Goal: Task Accomplishment & Management: Use online tool/utility

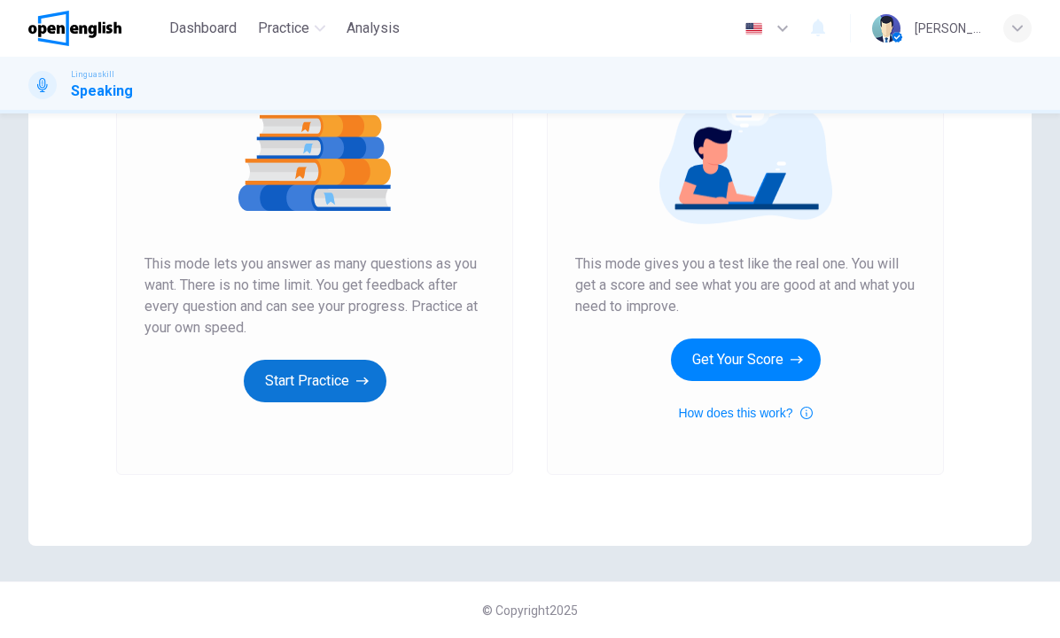
scroll to position [219, 0]
click at [317, 381] on button "Start Practice" at bounding box center [315, 381] width 143 height 43
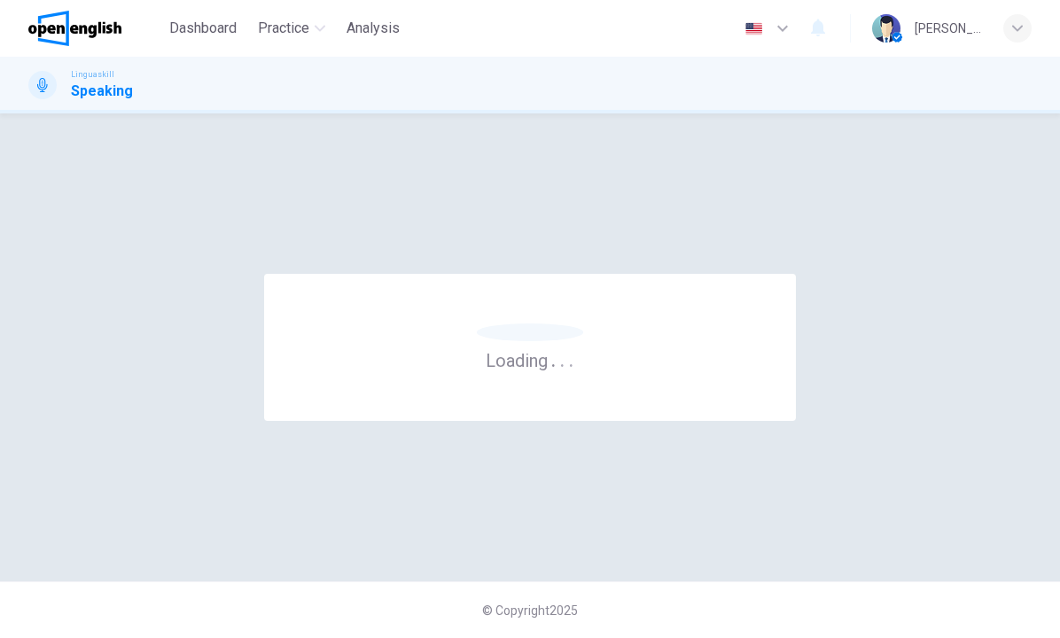
scroll to position [0, 0]
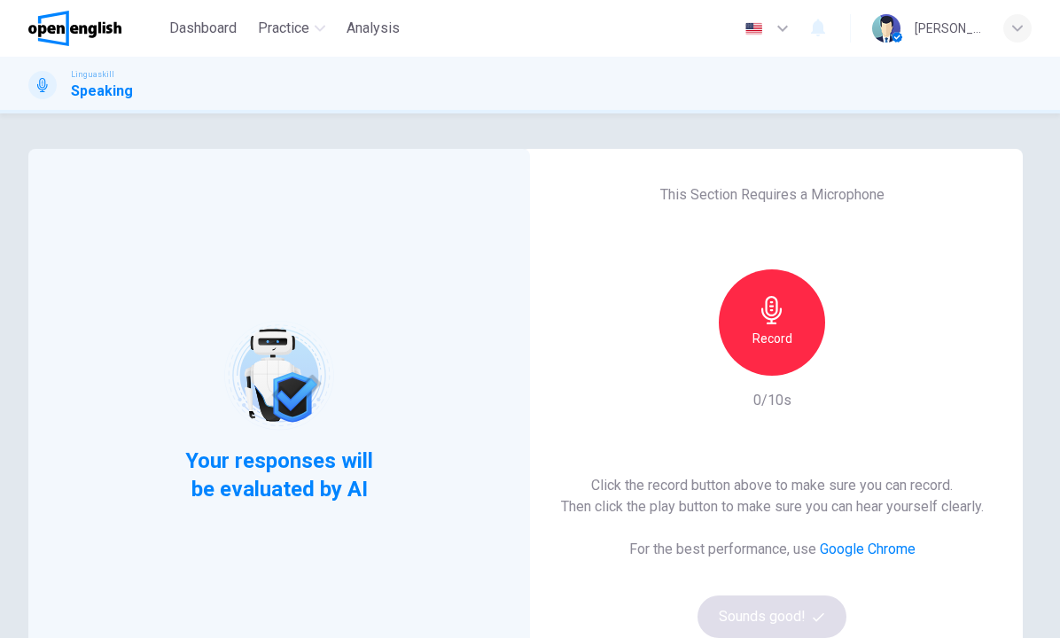
click at [765, 324] on div "Record" at bounding box center [771, 322] width 106 height 106
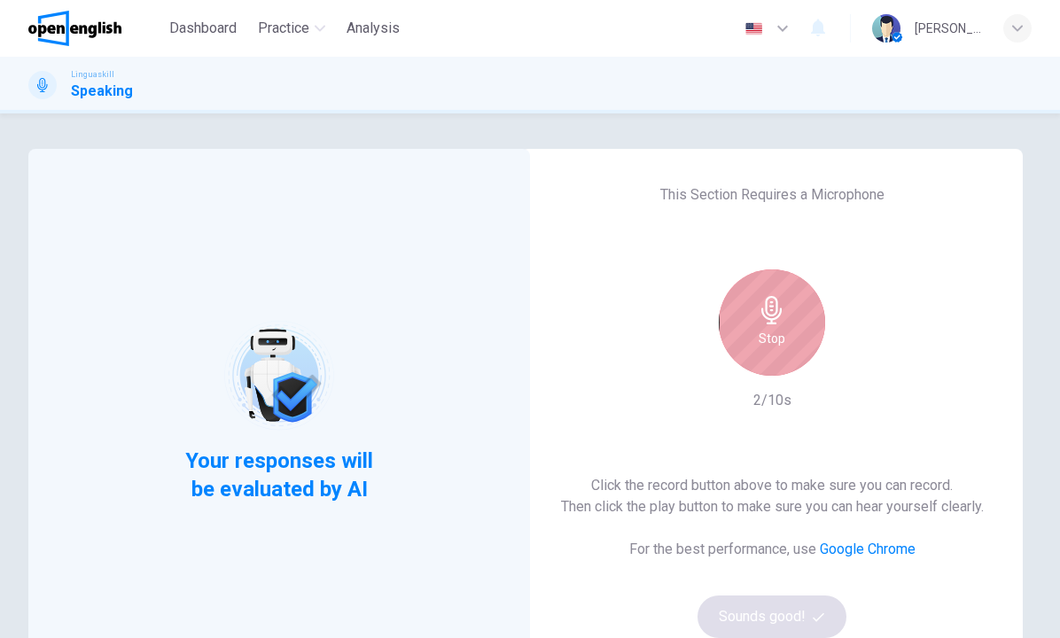
click at [776, 357] on div "Stop" at bounding box center [771, 322] width 106 height 106
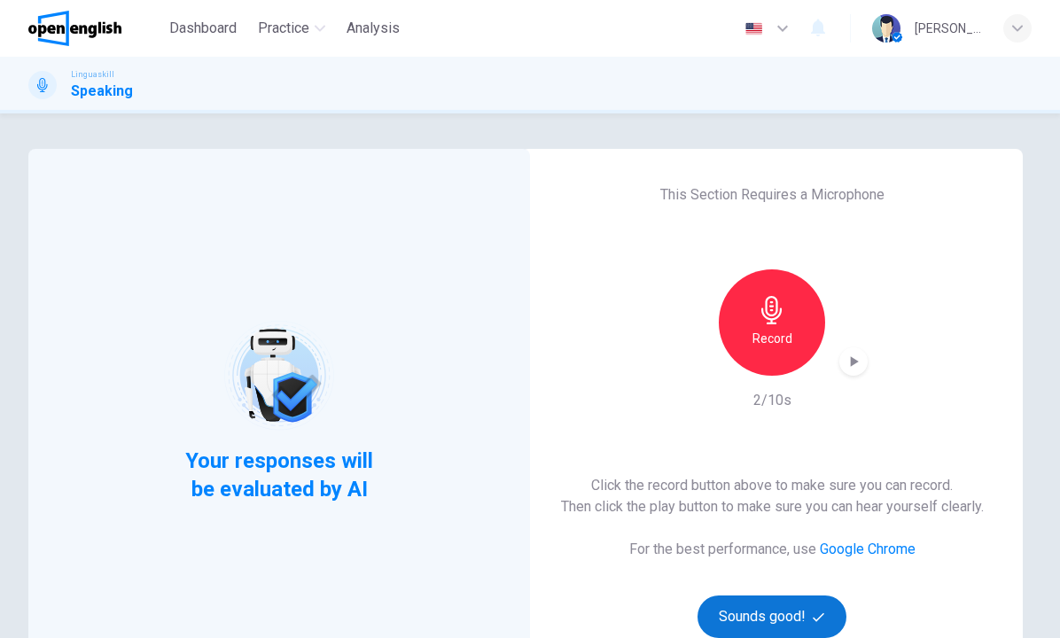
click at [777, 615] on button "Sounds good!" at bounding box center [771, 616] width 149 height 43
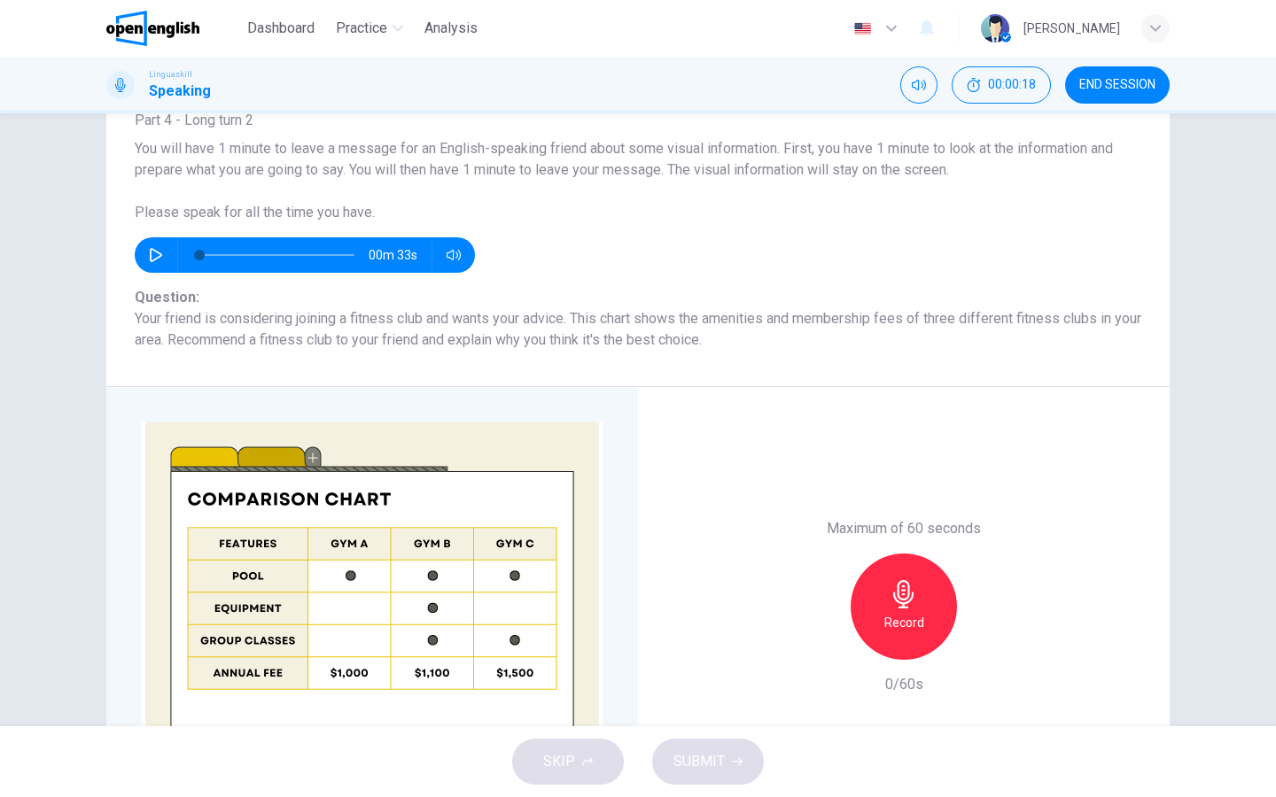
scroll to position [125, 0]
click at [153, 257] on icon "button" at bounding box center [156, 254] width 14 height 14
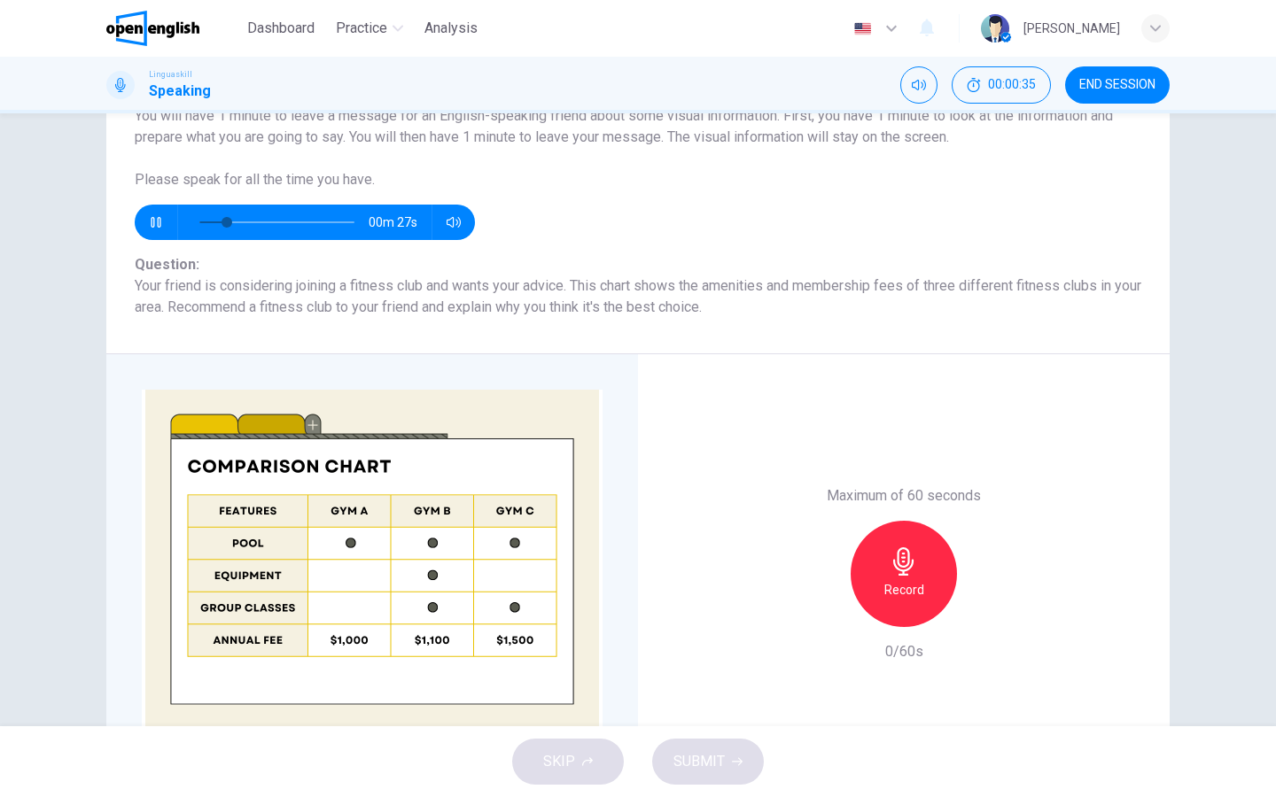
scroll to position [158, 0]
type input "*"
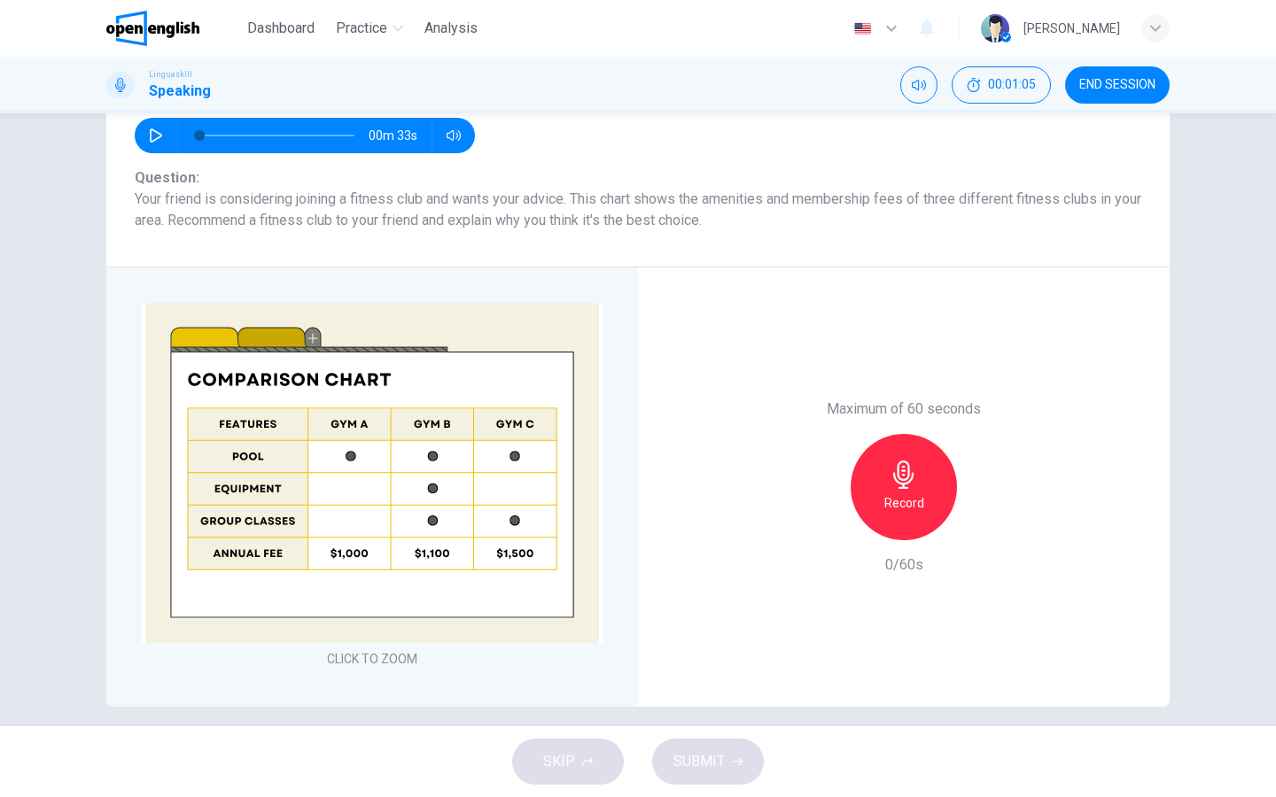
scroll to position [252, 0]
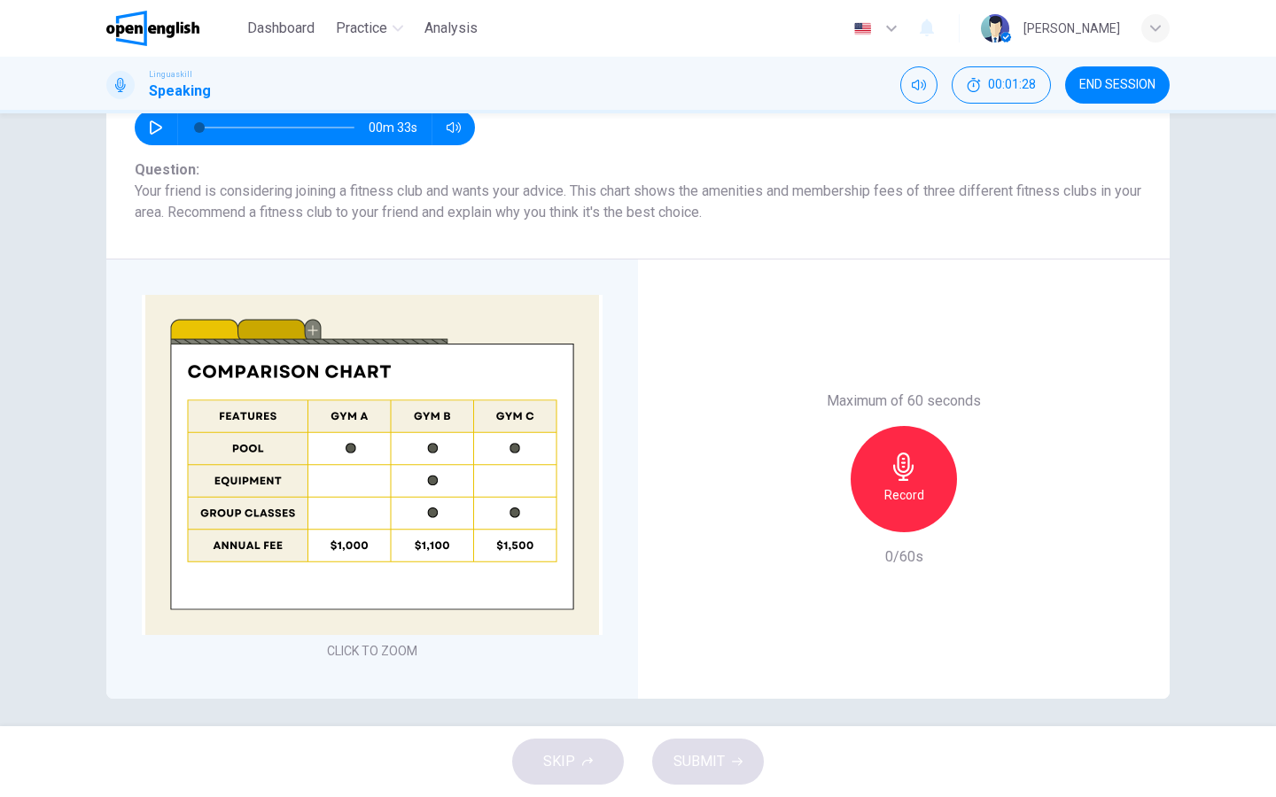
click at [888, 466] on div "Record" at bounding box center [903, 479] width 106 height 106
click at [881, 499] on div "Stop" at bounding box center [903, 479] width 106 height 106
click at [710, 637] on span "SUBMIT" at bounding box center [698, 761] width 51 height 25
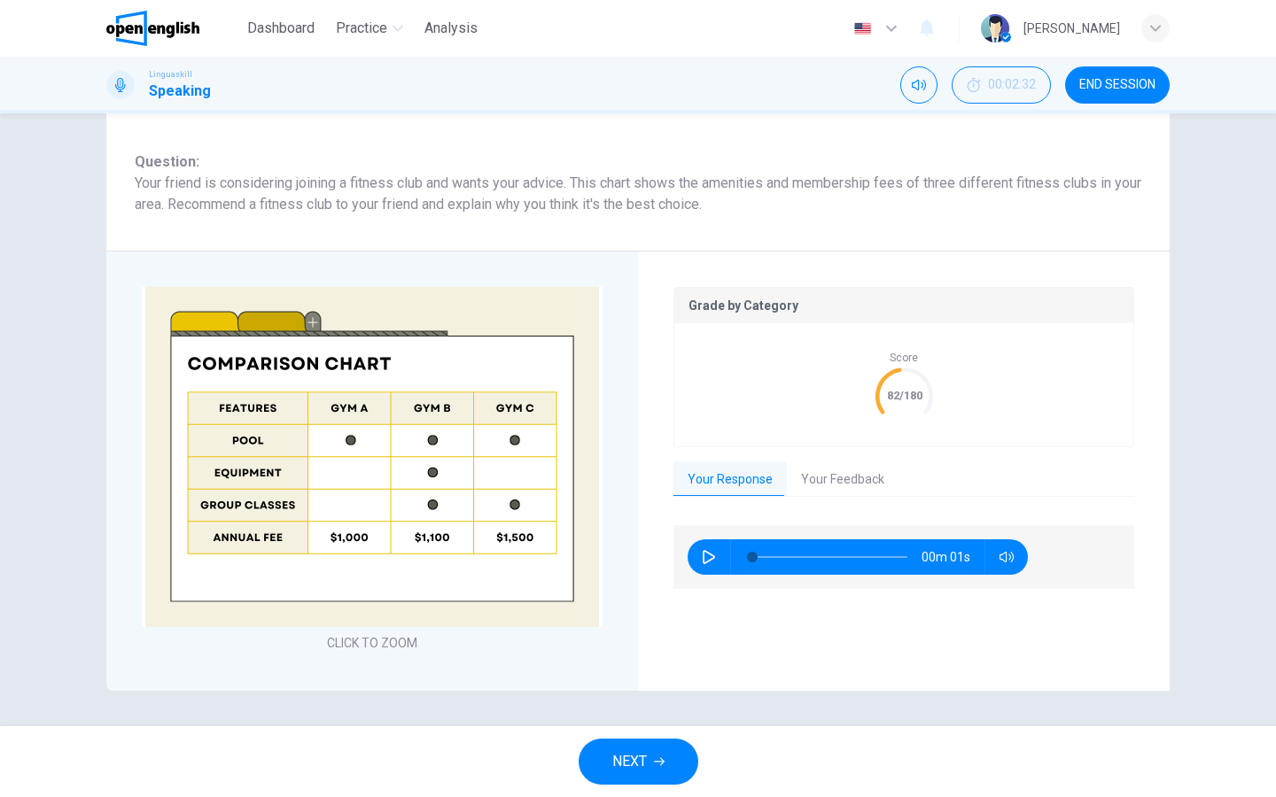
scroll to position [295, 0]
click at [819, 491] on button "Your Feedback" at bounding box center [843, 480] width 112 height 37
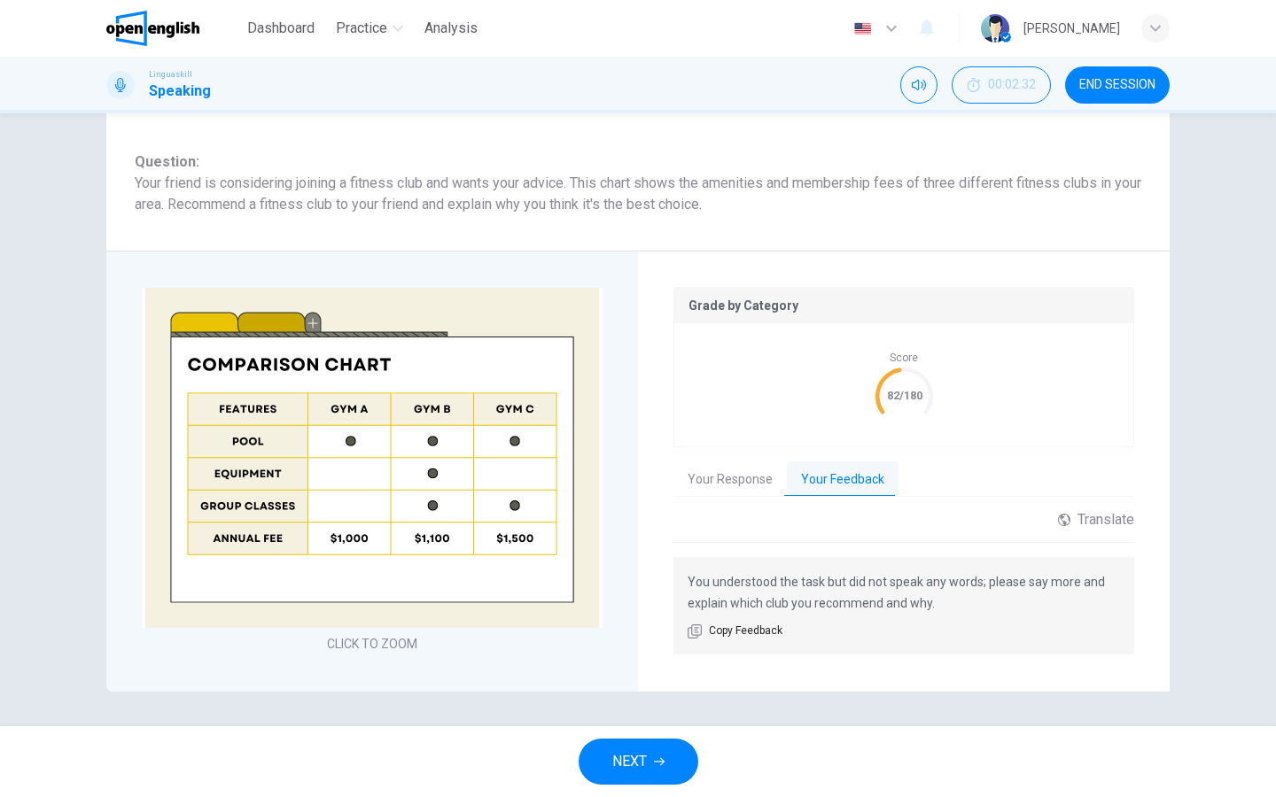
click at [763, 480] on button "Your Response" at bounding box center [729, 480] width 113 height 37
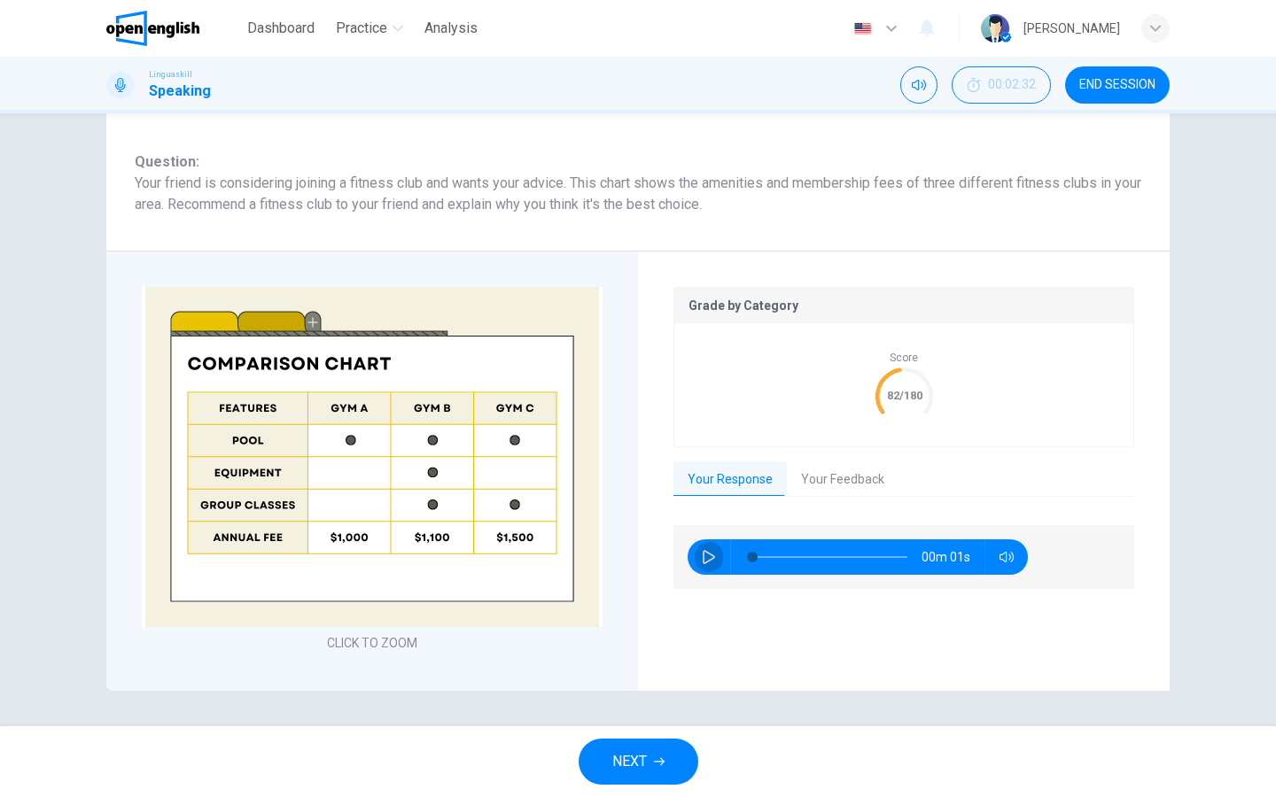
click at [709, 559] on icon "button" at bounding box center [709, 557] width 14 height 14
type input "*"
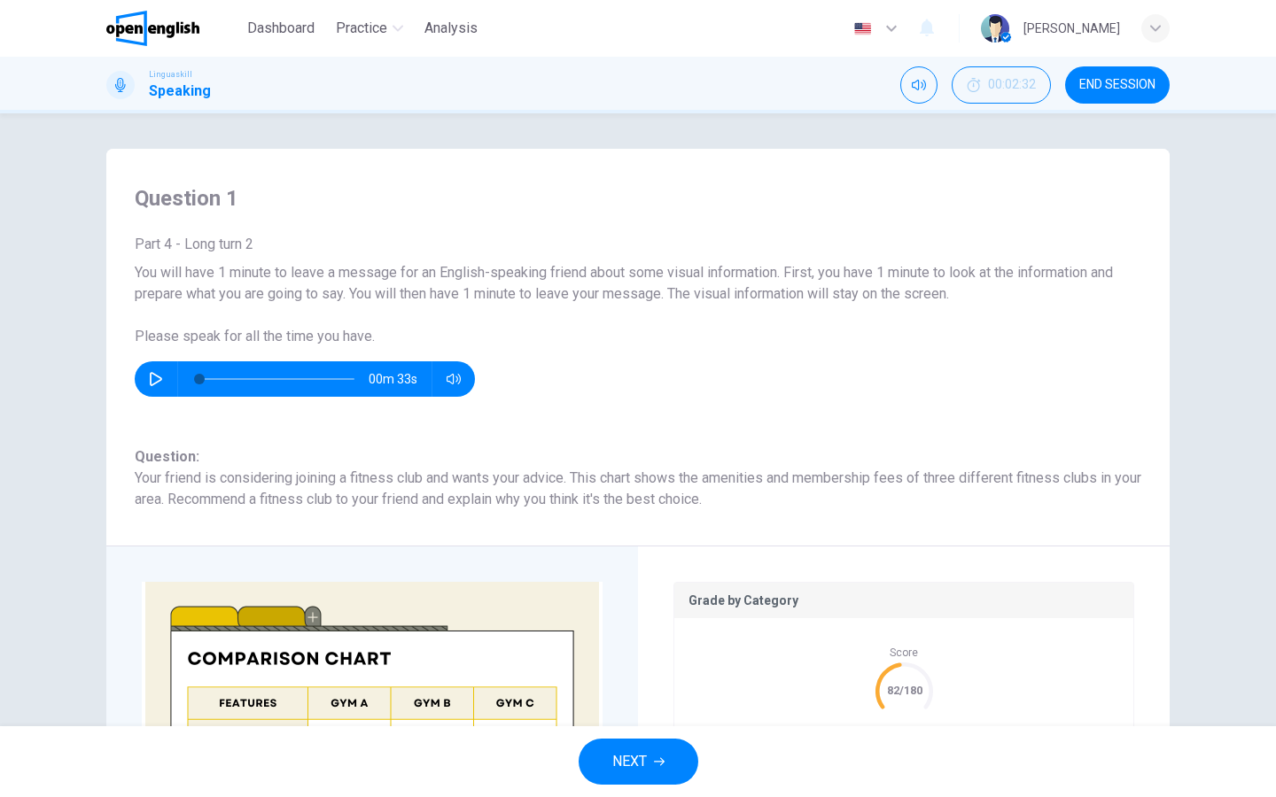
scroll to position [-1, 0]
click at [656, 637] on icon "button" at bounding box center [659, 762] width 11 height 11
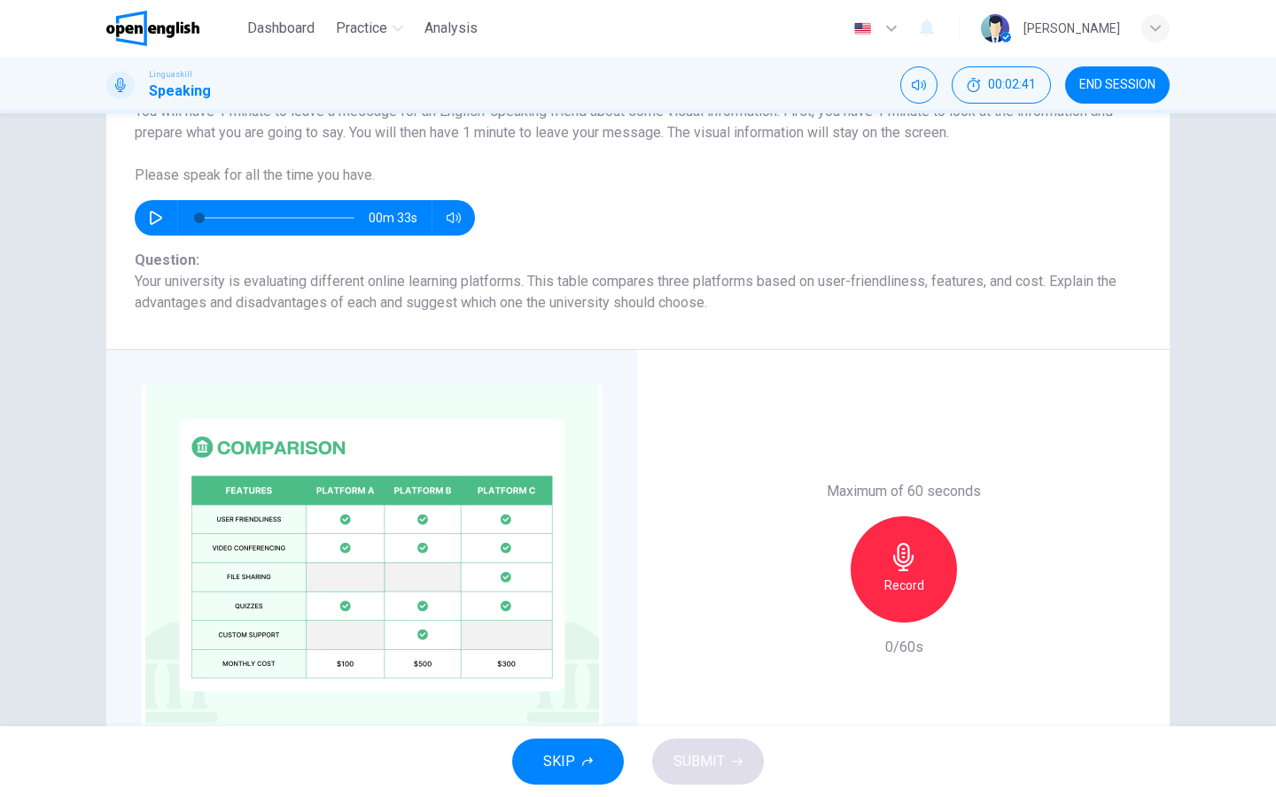
scroll to position [159, 0]
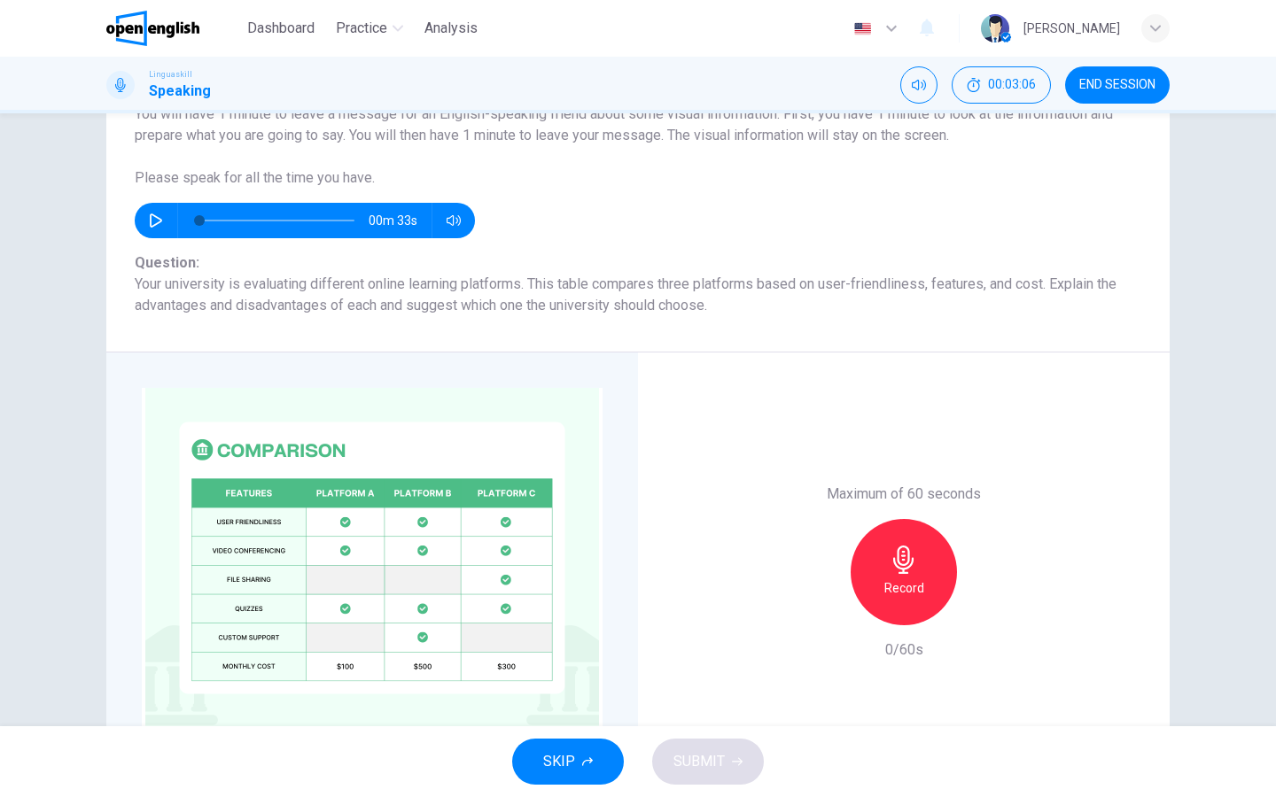
click at [157, 216] on icon "button" at bounding box center [156, 221] width 14 height 14
click at [158, 223] on icon "button" at bounding box center [156, 220] width 10 height 11
click at [895, 564] on icon "button" at bounding box center [903, 560] width 20 height 28
click at [718, 637] on span "SUBMIT" at bounding box center [698, 761] width 51 height 25
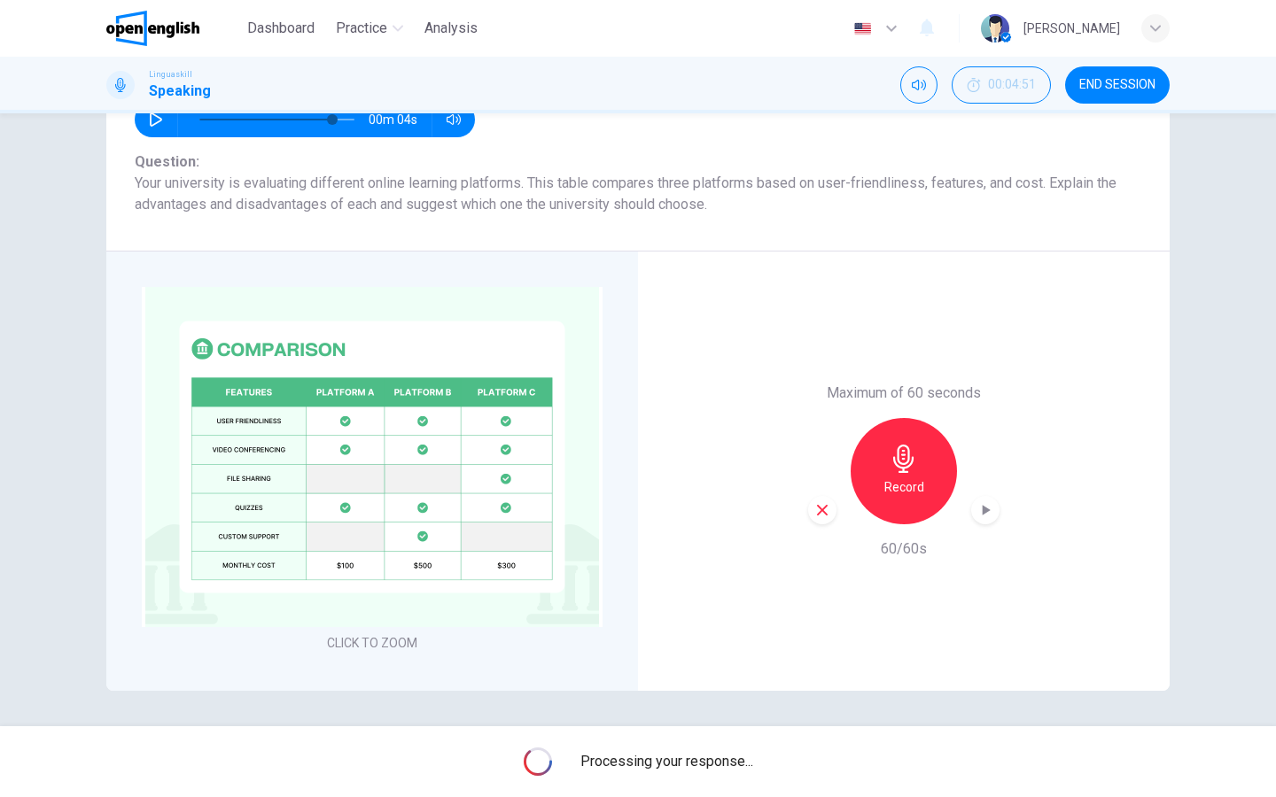
scroll to position [260, 0]
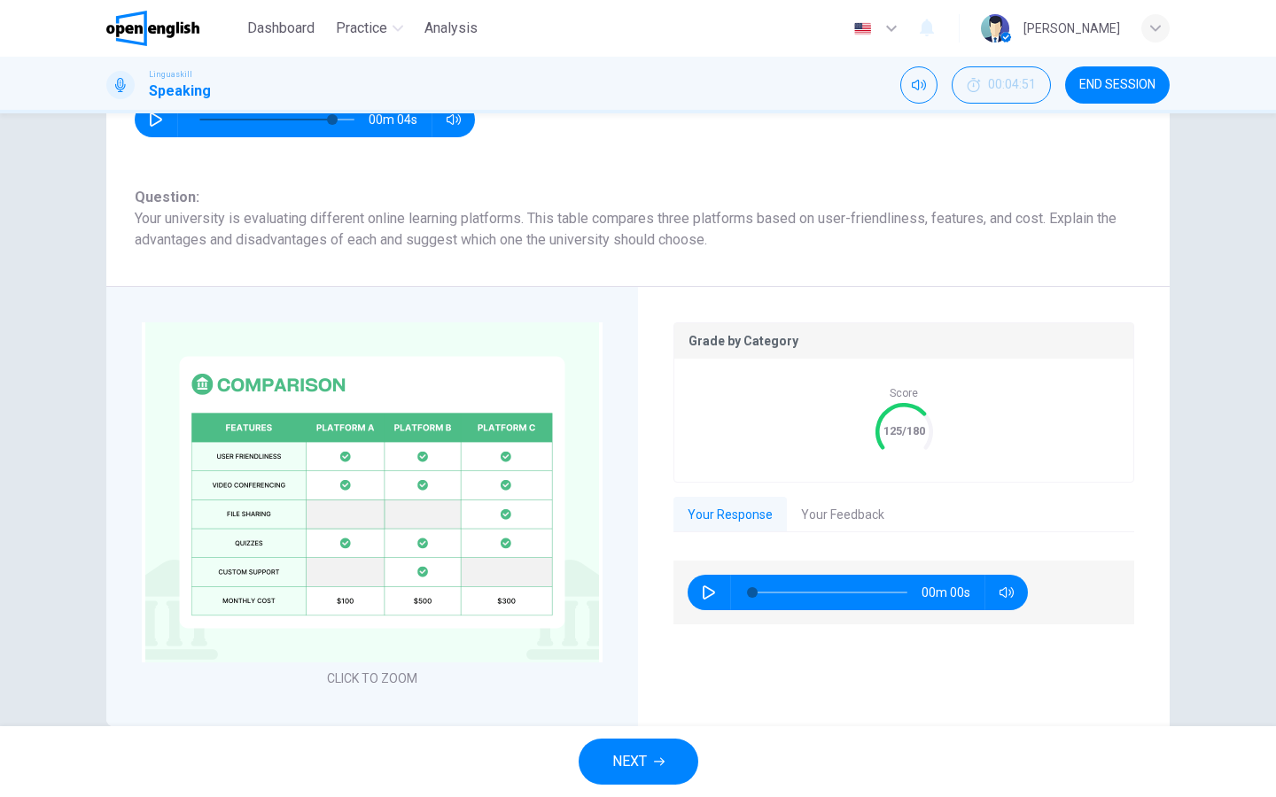
type input "*"
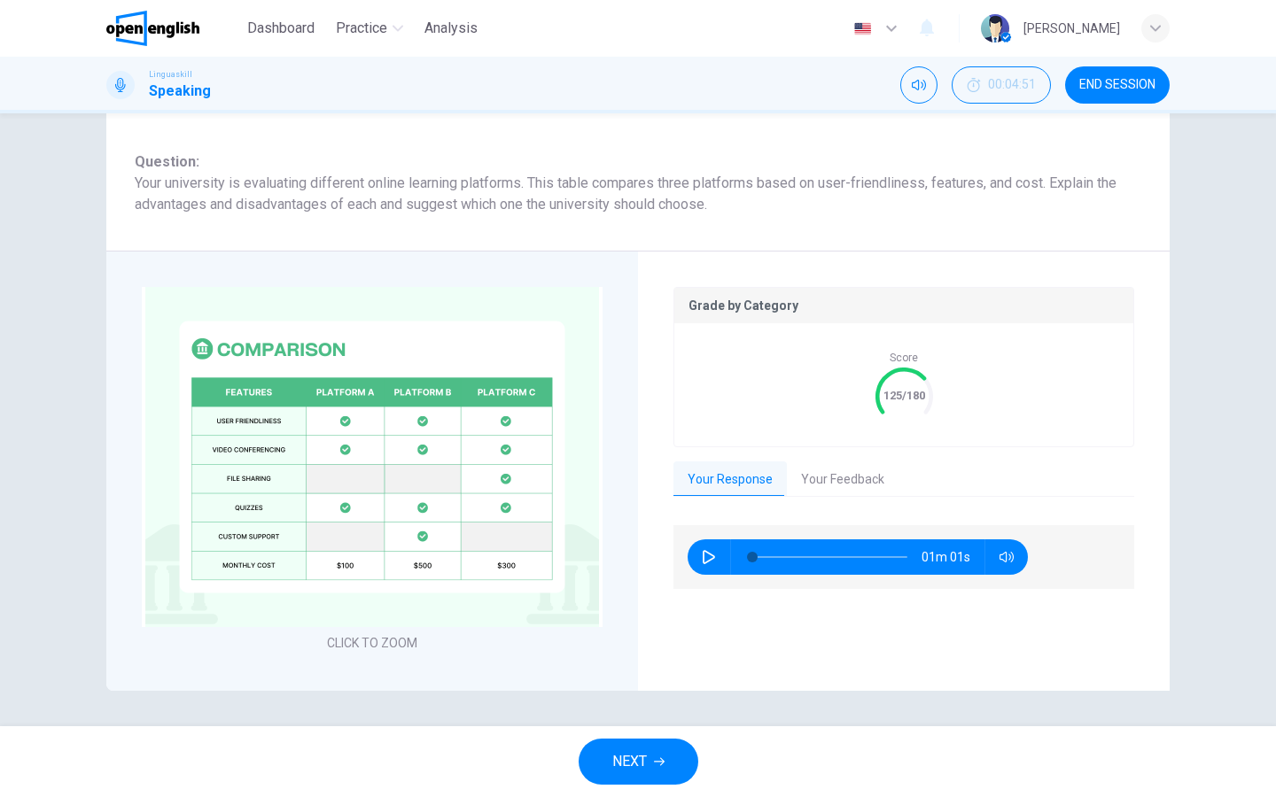
scroll to position [295, 0]
click at [834, 486] on button "Your Feedback" at bounding box center [843, 480] width 112 height 37
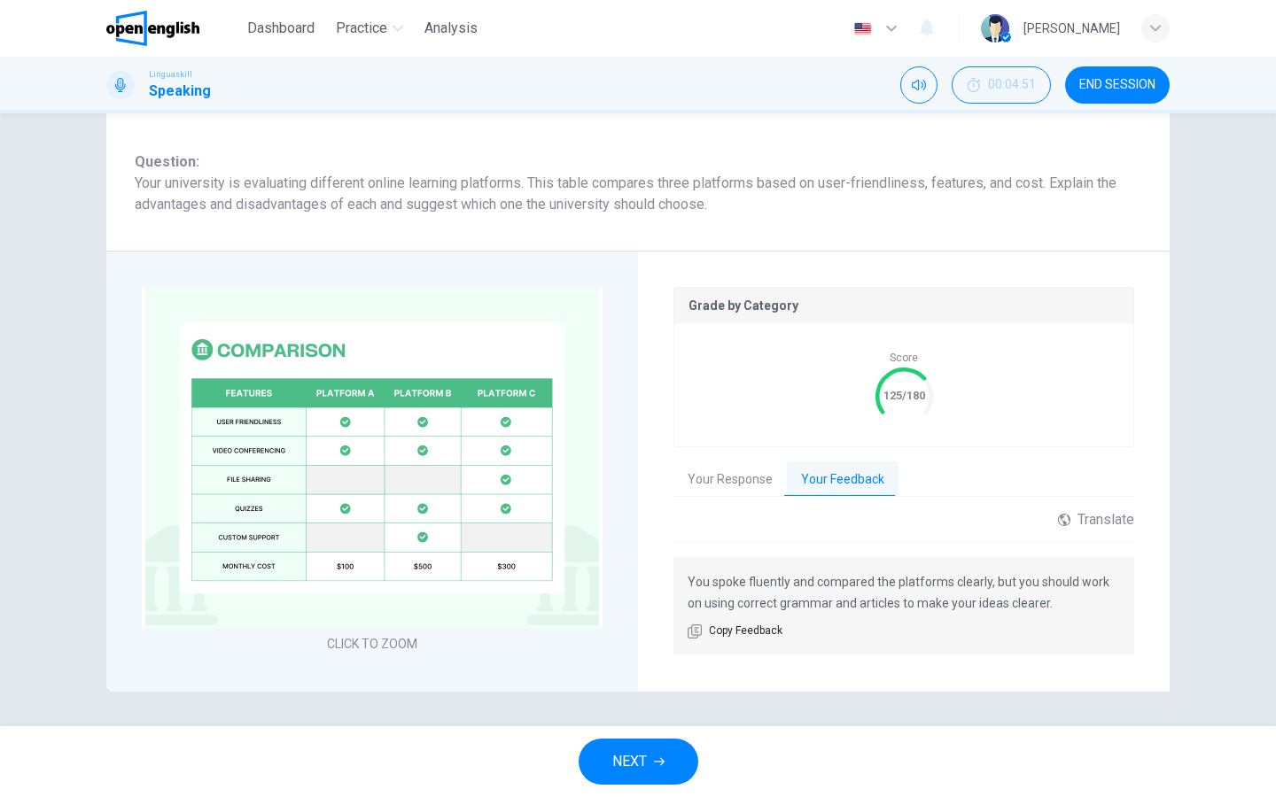
scroll to position [0, 0]
click at [625, 637] on span "NEXT" at bounding box center [629, 761] width 35 height 25
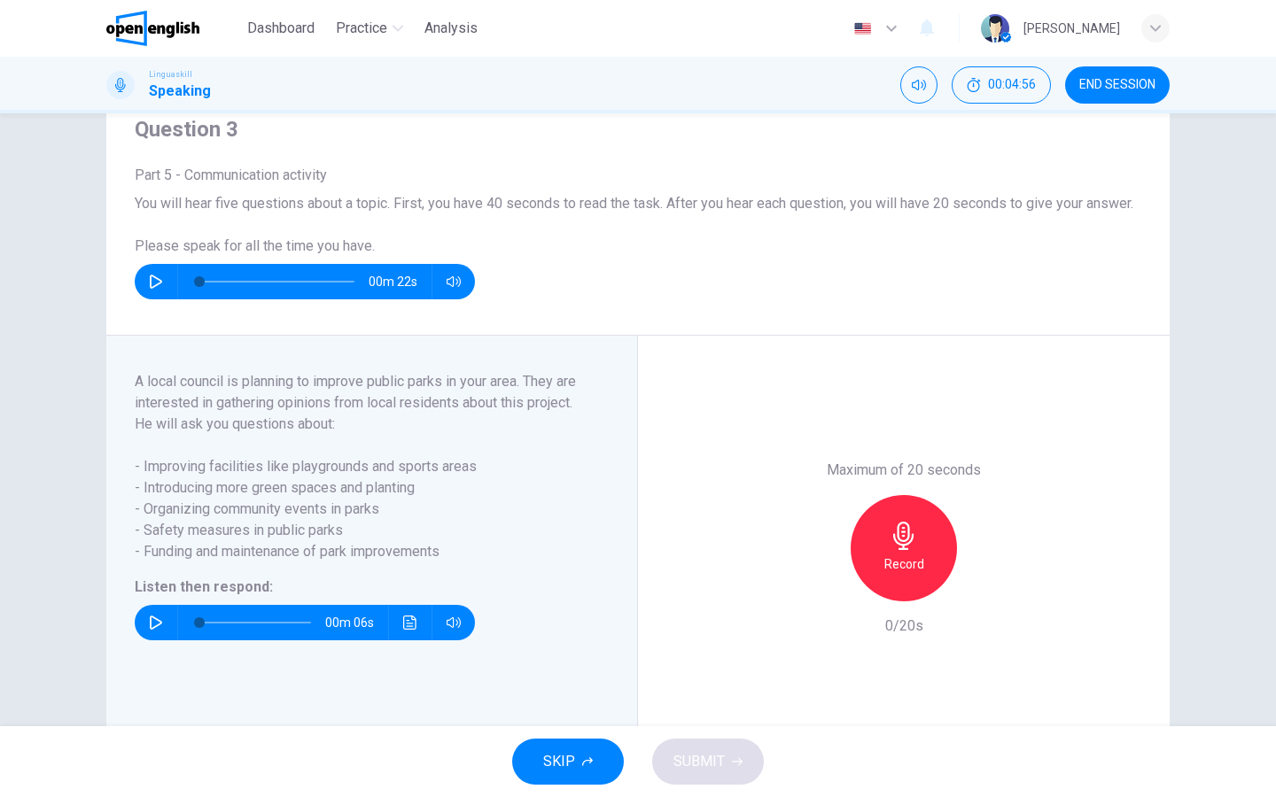
scroll to position [67, 0]
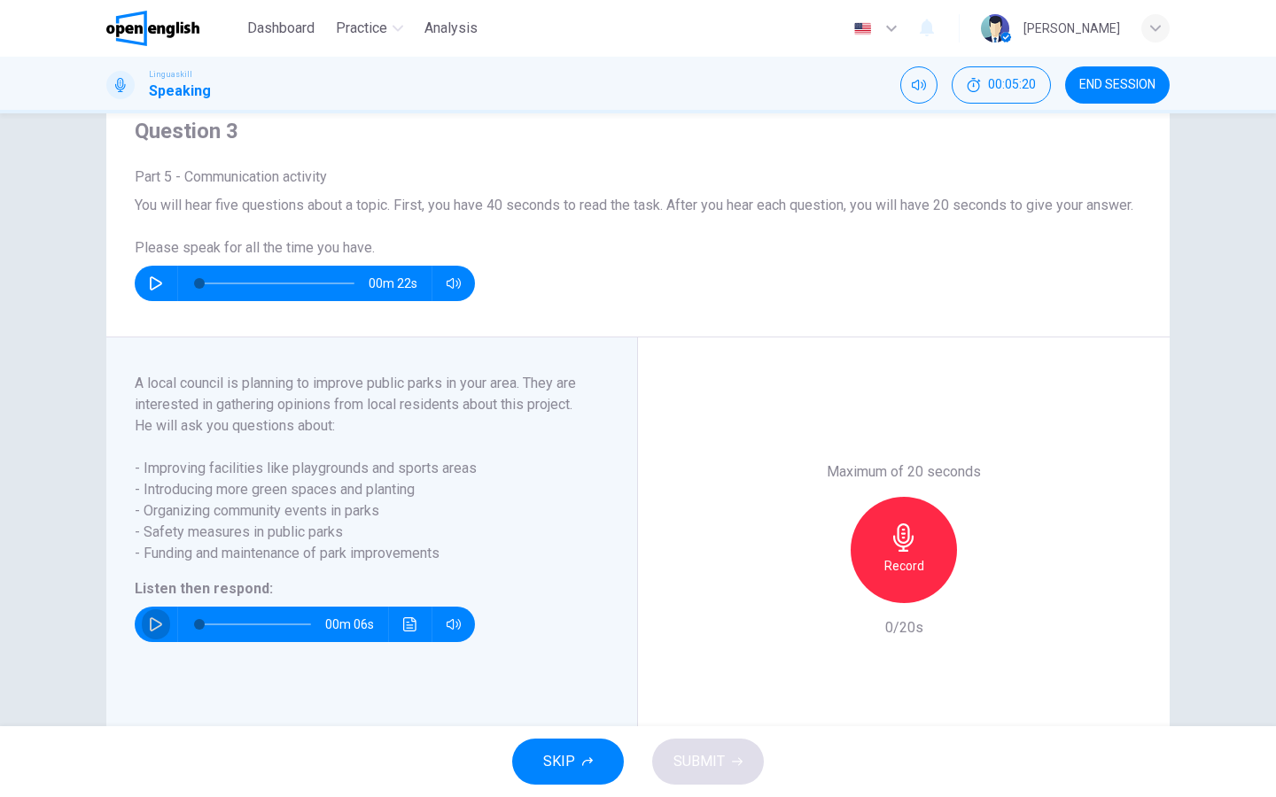
click at [151, 632] on icon "button" at bounding box center [156, 624] width 12 height 14
type input "*"
click at [156, 291] on icon "button" at bounding box center [156, 283] width 14 height 14
type input "*"
click at [150, 637] on button "button" at bounding box center [156, 624] width 28 height 35
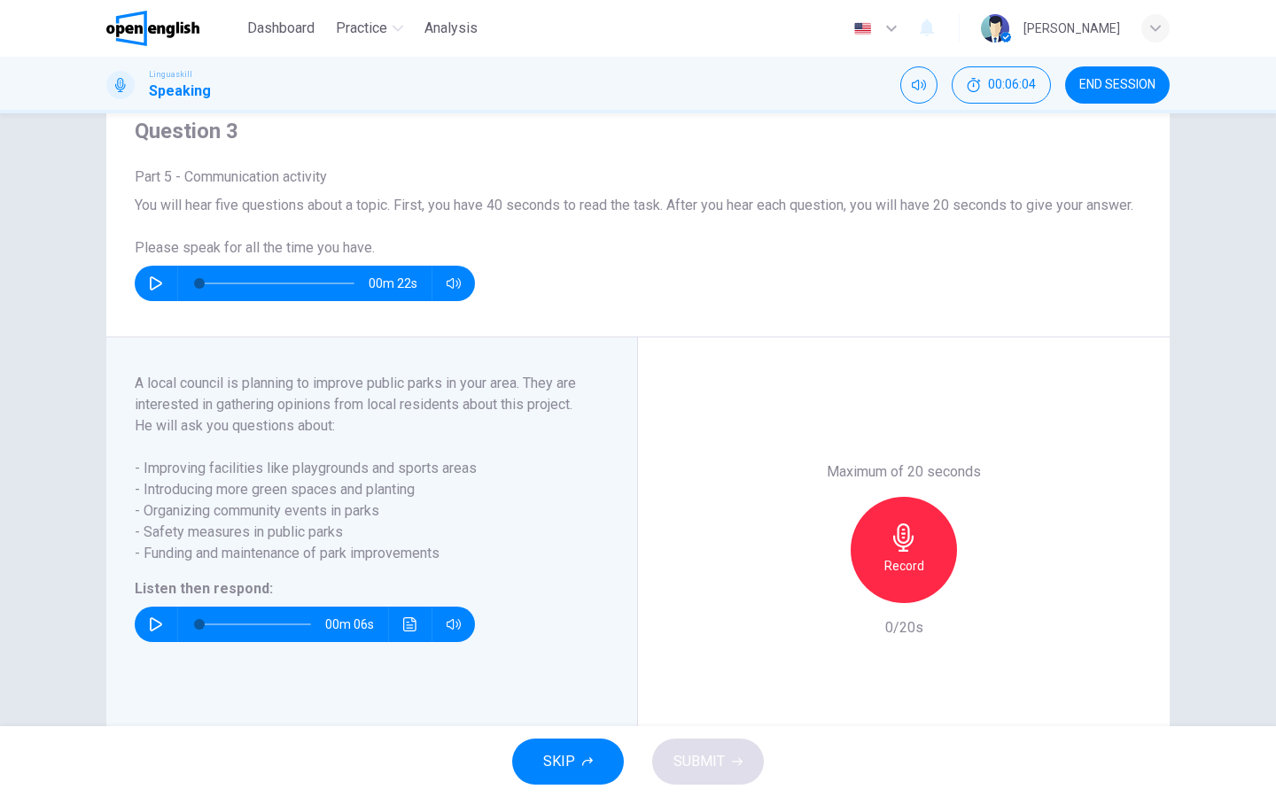
click at [144, 637] on button "button" at bounding box center [156, 624] width 28 height 35
click at [152, 632] on icon "button" at bounding box center [156, 624] width 14 height 14
click at [895, 577] on h6 "Record" at bounding box center [904, 565] width 40 height 21
click at [694, 637] on span "SUBMIT" at bounding box center [698, 761] width 51 height 25
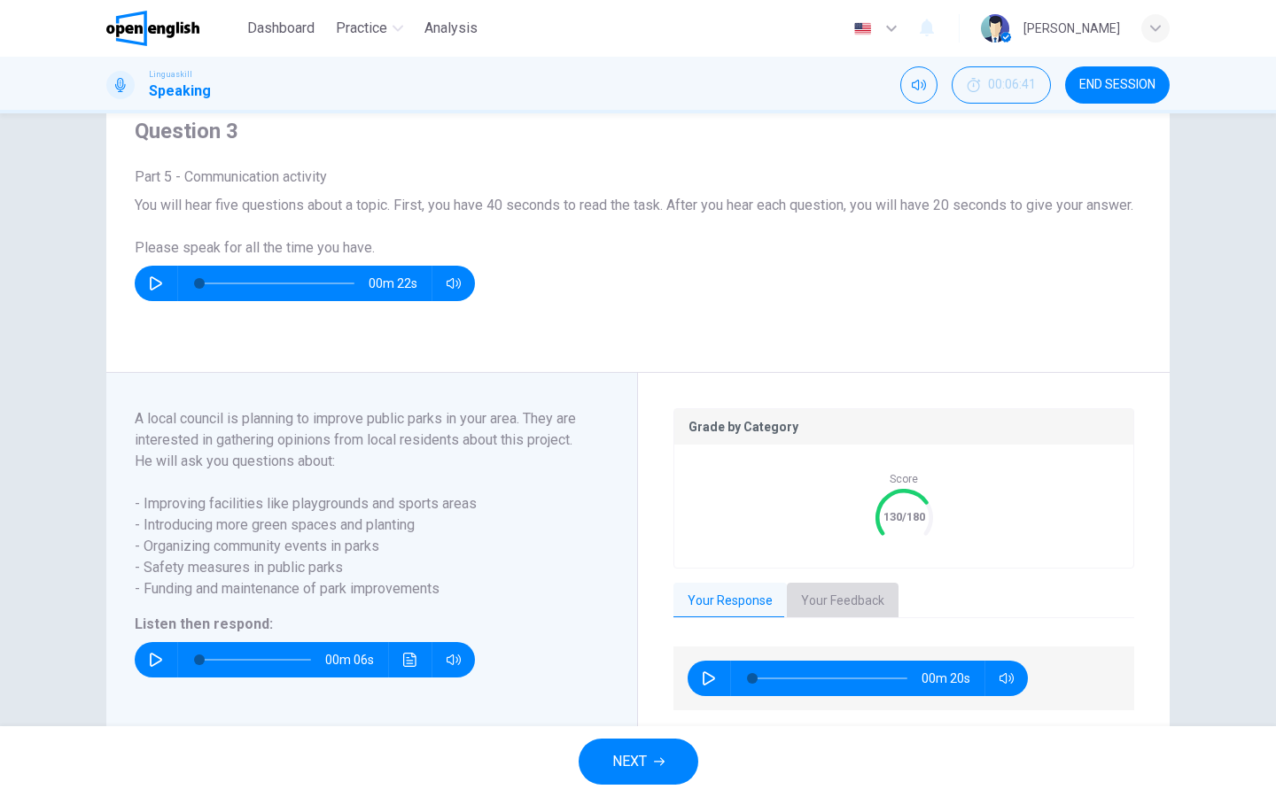
click at [816, 620] on button "Your Feedback" at bounding box center [843, 601] width 112 height 37
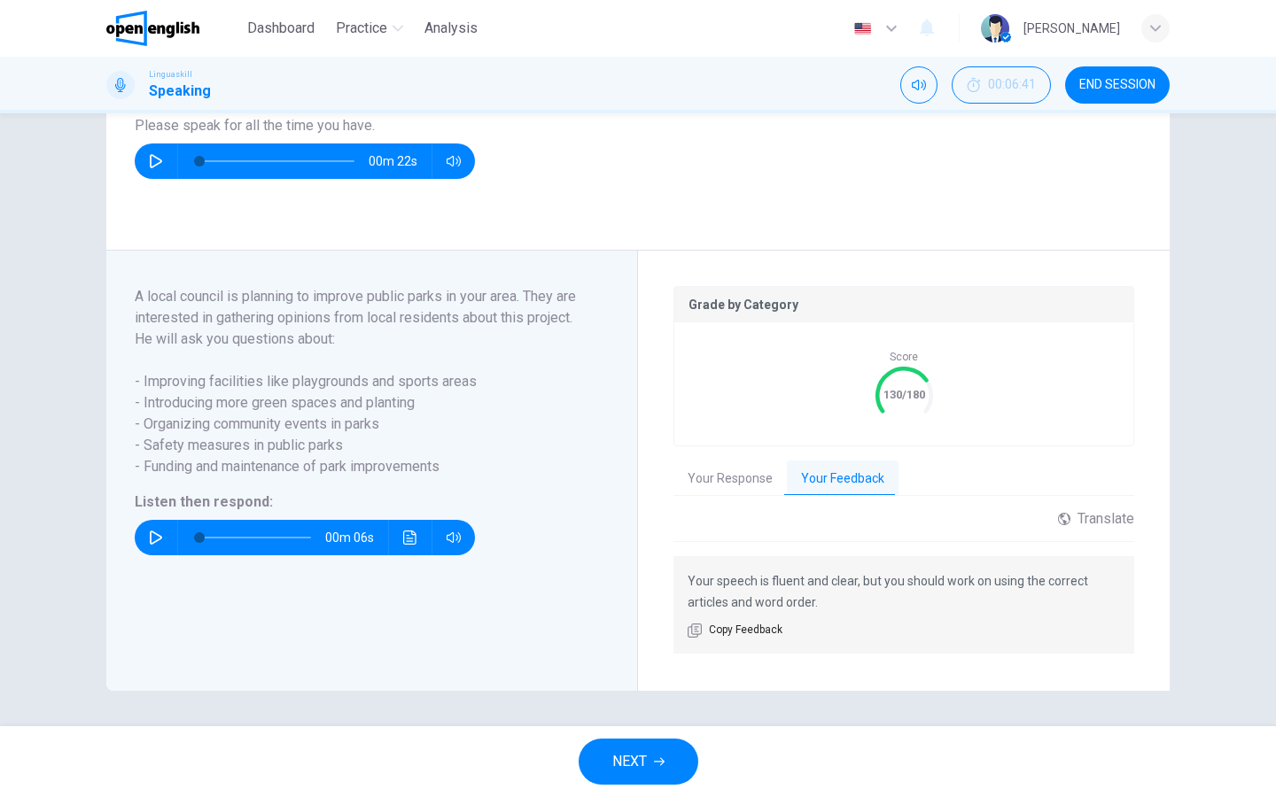
scroll to position [210, 0]
click at [651, 637] on button "NEXT" at bounding box center [638, 762] width 120 height 46
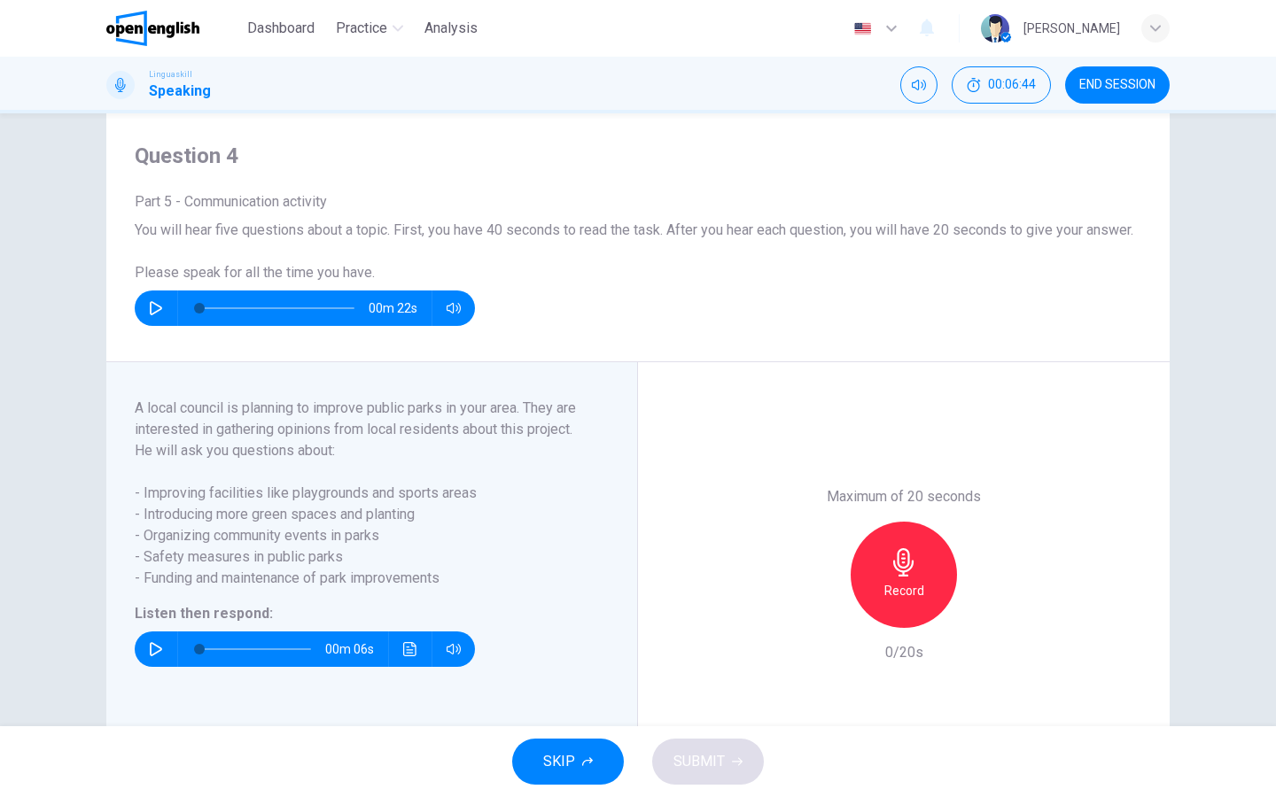
scroll to position [38, 0]
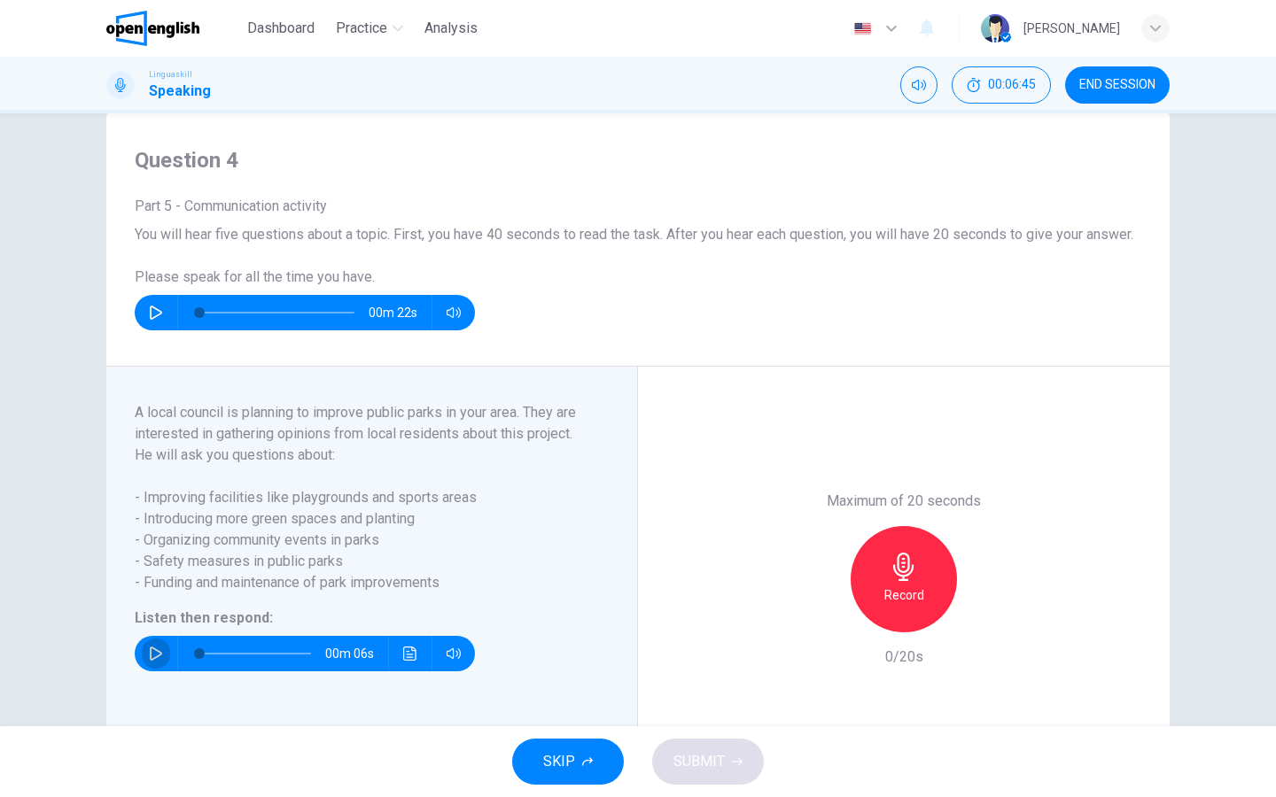
click at [156, 637] on icon "button" at bounding box center [156, 654] width 14 height 14
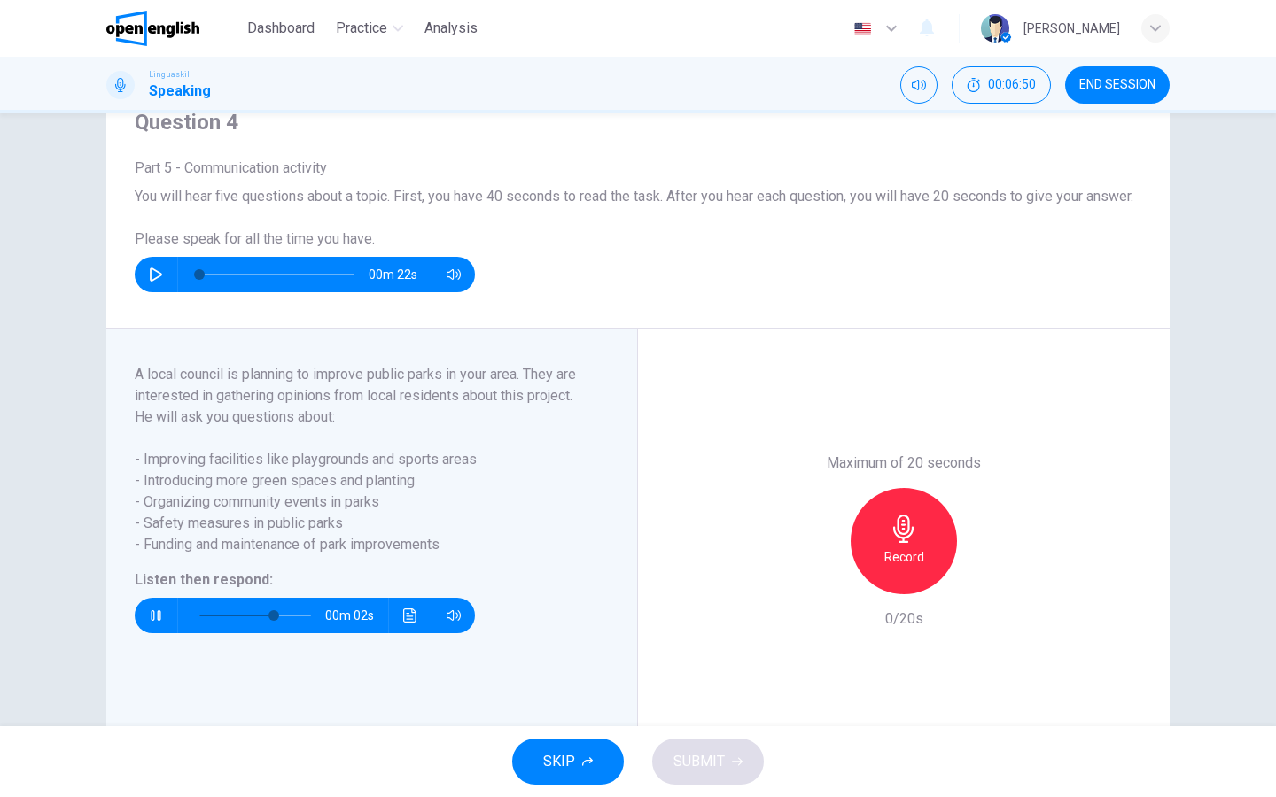
scroll to position [82, 0]
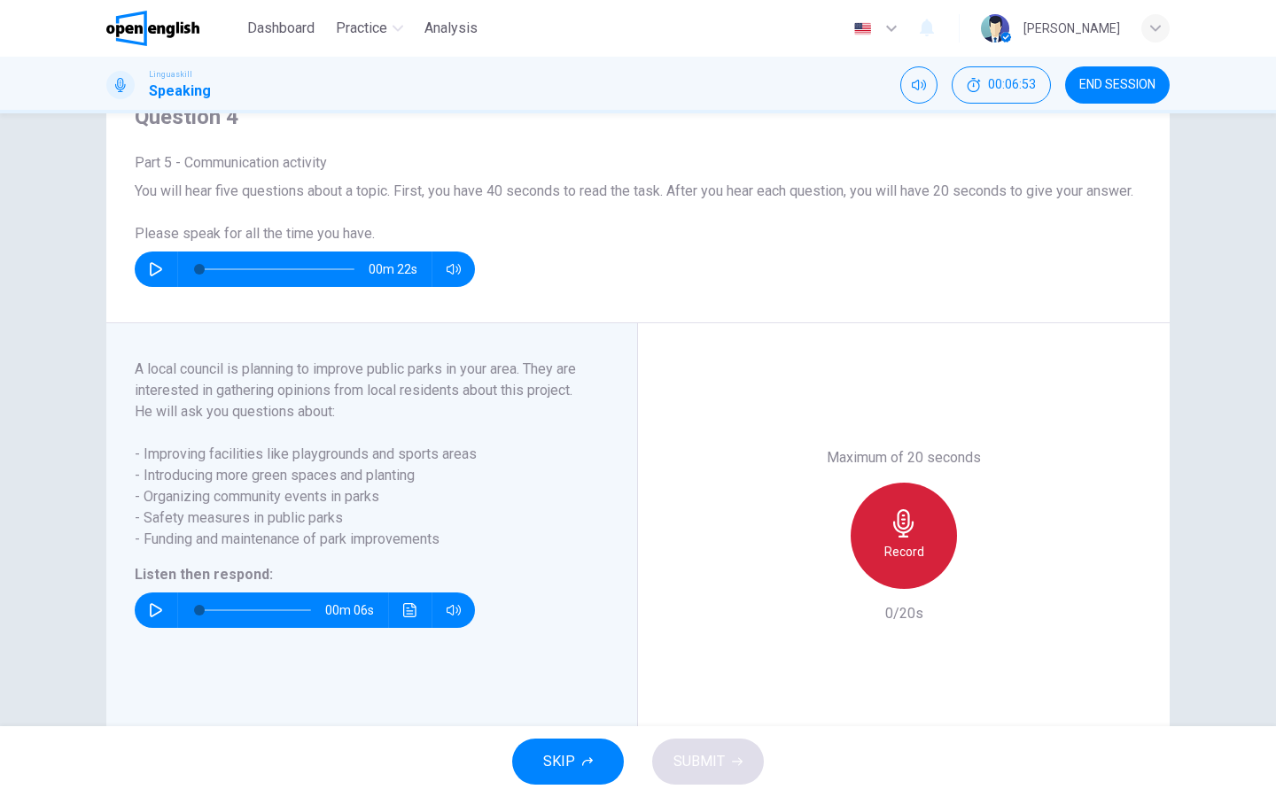
click at [904, 563] on h6 "Record" at bounding box center [904, 551] width 40 height 21
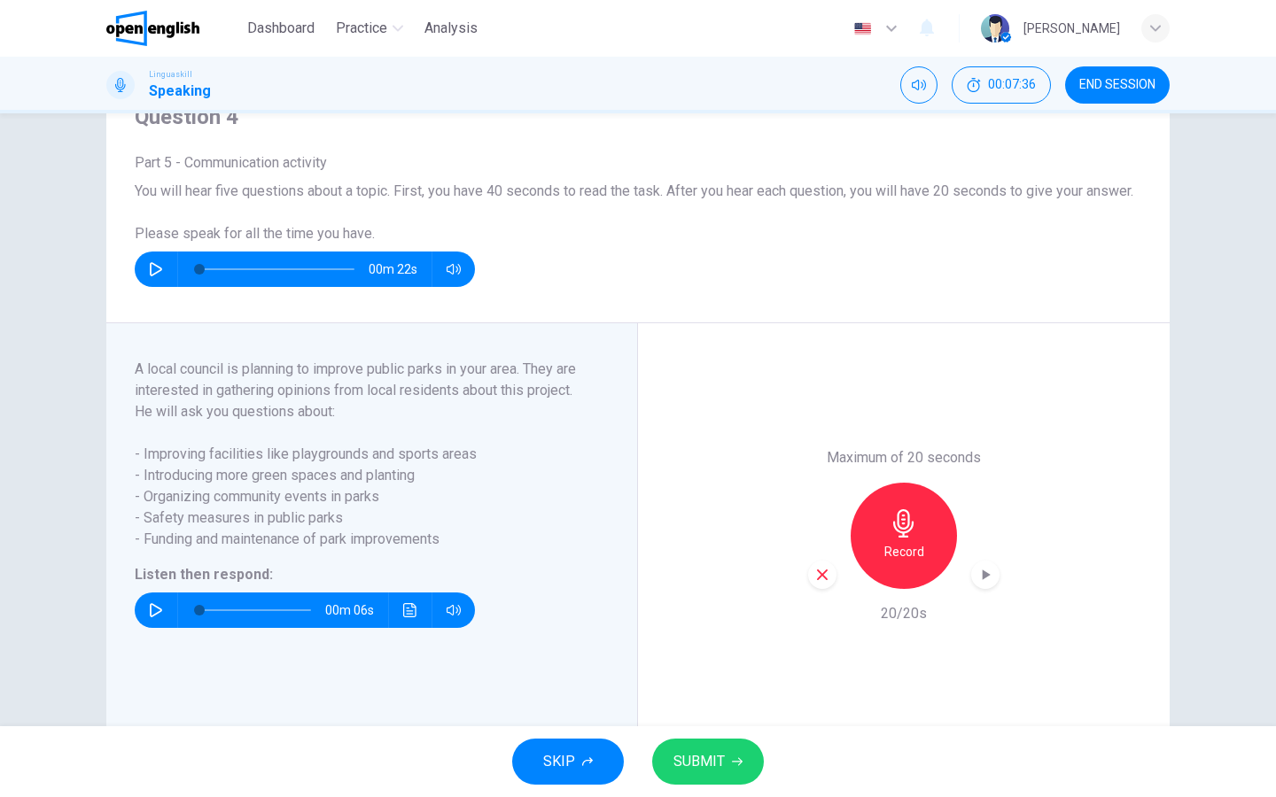
click at [712, 637] on span "SUBMIT" at bounding box center [698, 761] width 51 height 25
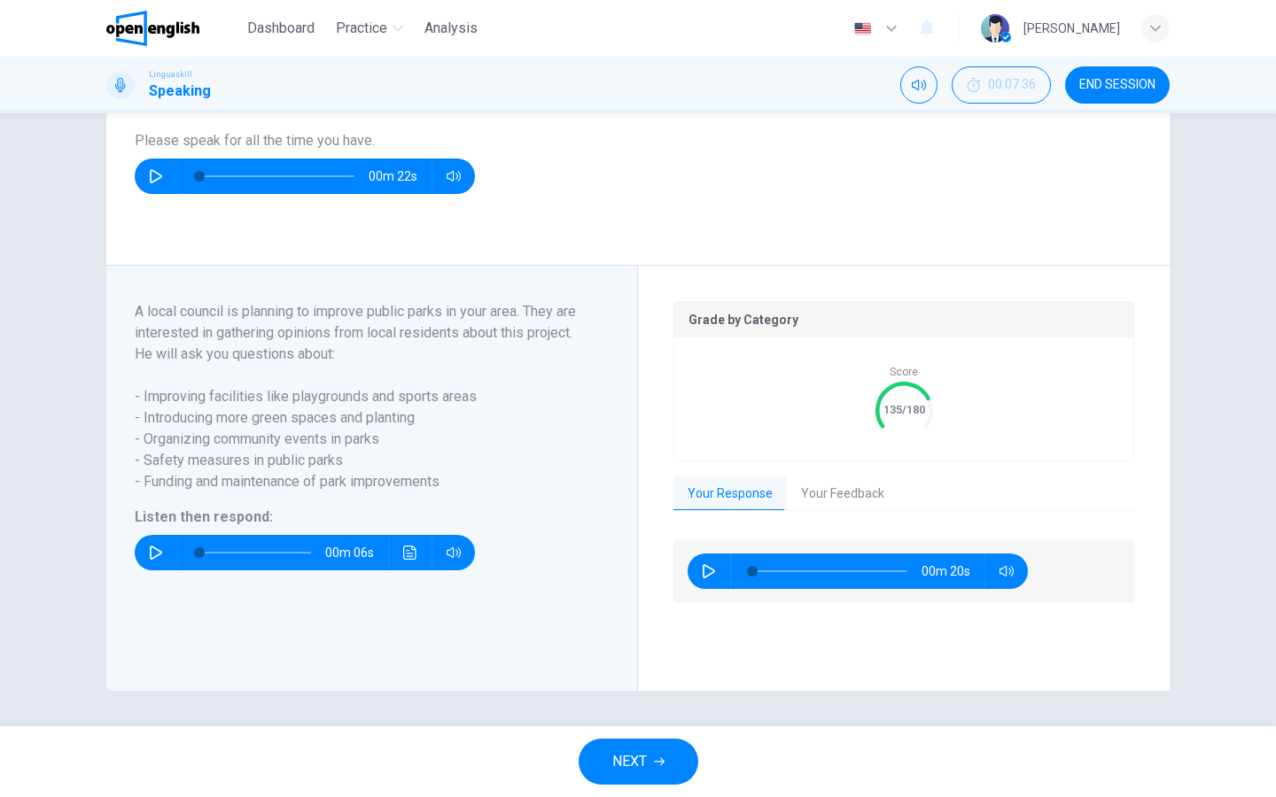
click at [642, 637] on span "NEXT" at bounding box center [629, 761] width 35 height 25
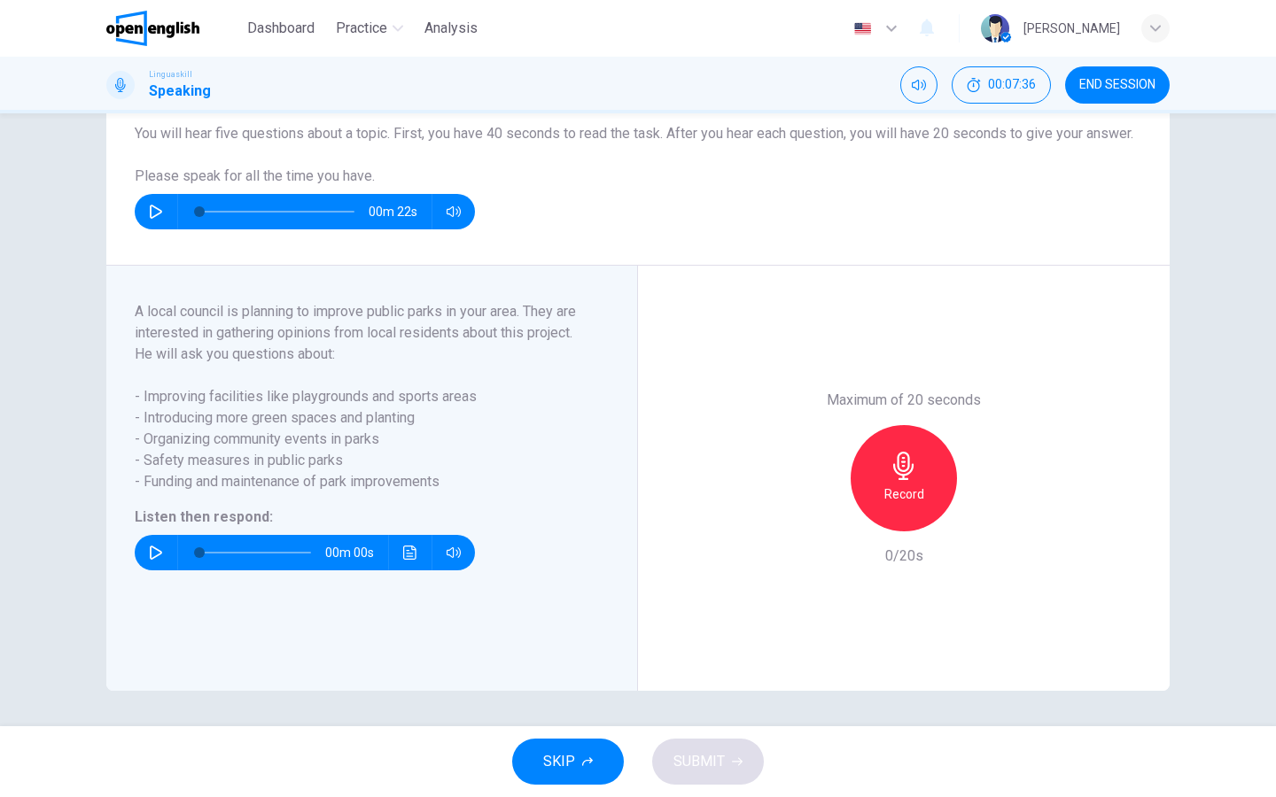
scroll to position [160, 0]
click at [161, 551] on icon "button" at bounding box center [156, 553] width 14 height 14
click at [910, 500] on h6 "Record" at bounding box center [904, 494] width 40 height 21
click at [691, 637] on div "SKIP SUBMIT" at bounding box center [638, 761] width 1276 height 71
click at [694, 637] on span "SUBMIT" at bounding box center [698, 761] width 51 height 25
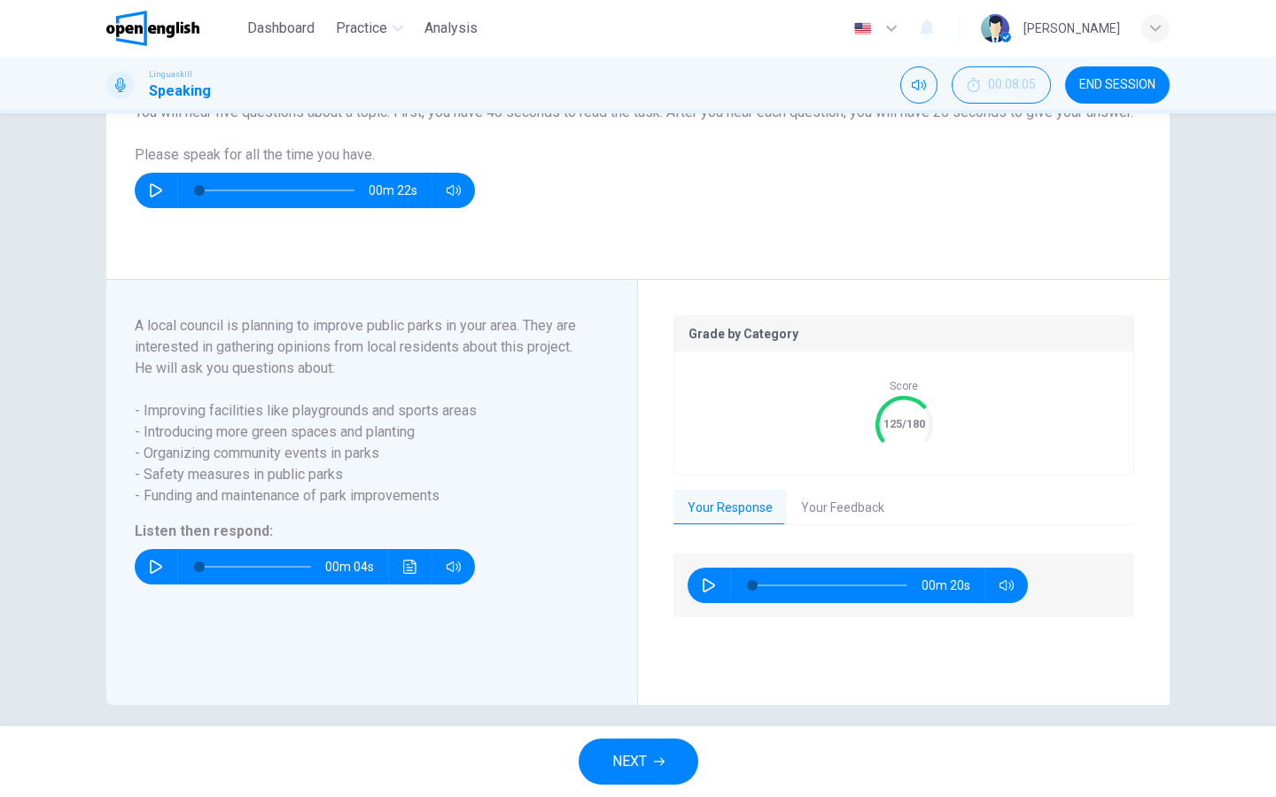
click at [867, 523] on button "Your Feedback" at bounding box center [843, 508] width 112 height 37
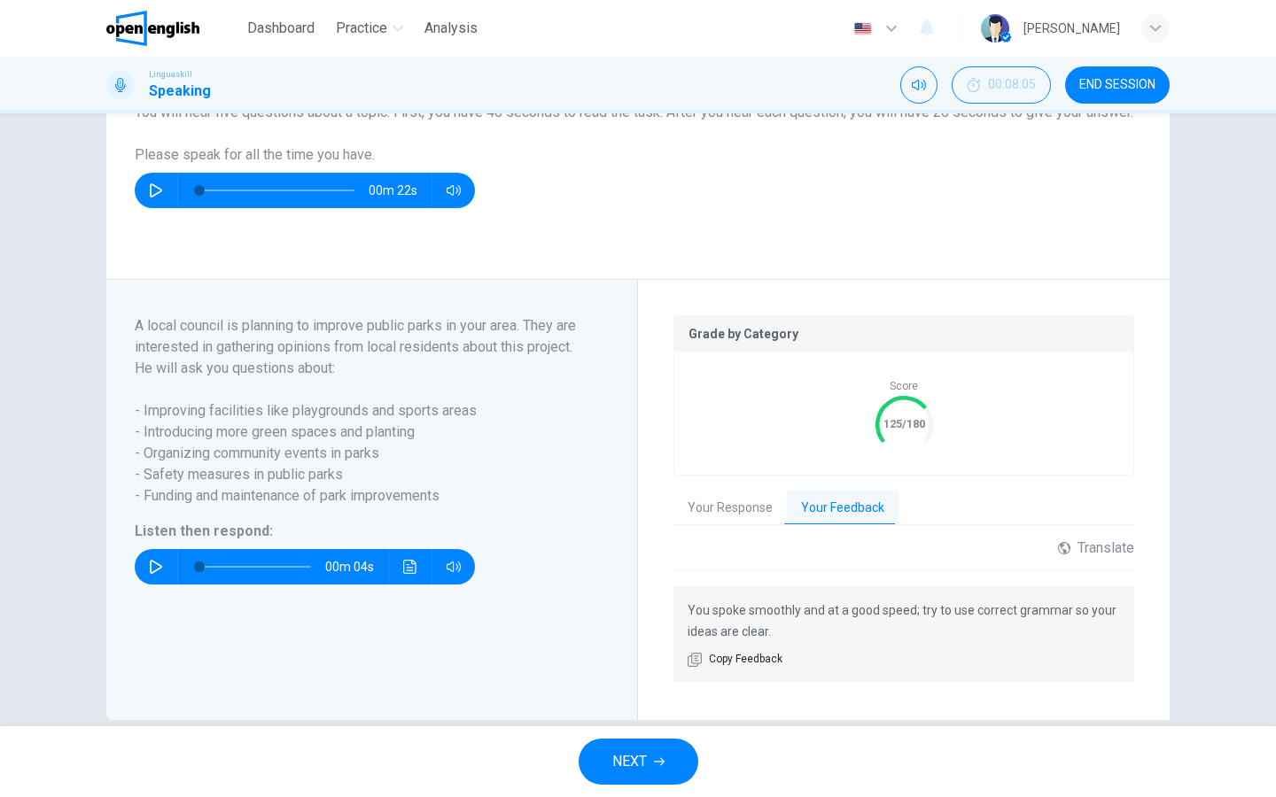
click at [152, 574] on icon "button" at bounding box center [156, 567] width 14 height 14
click at [640, 637] on span "NEXT" at bounding box center [629, 761] width 35 height 25
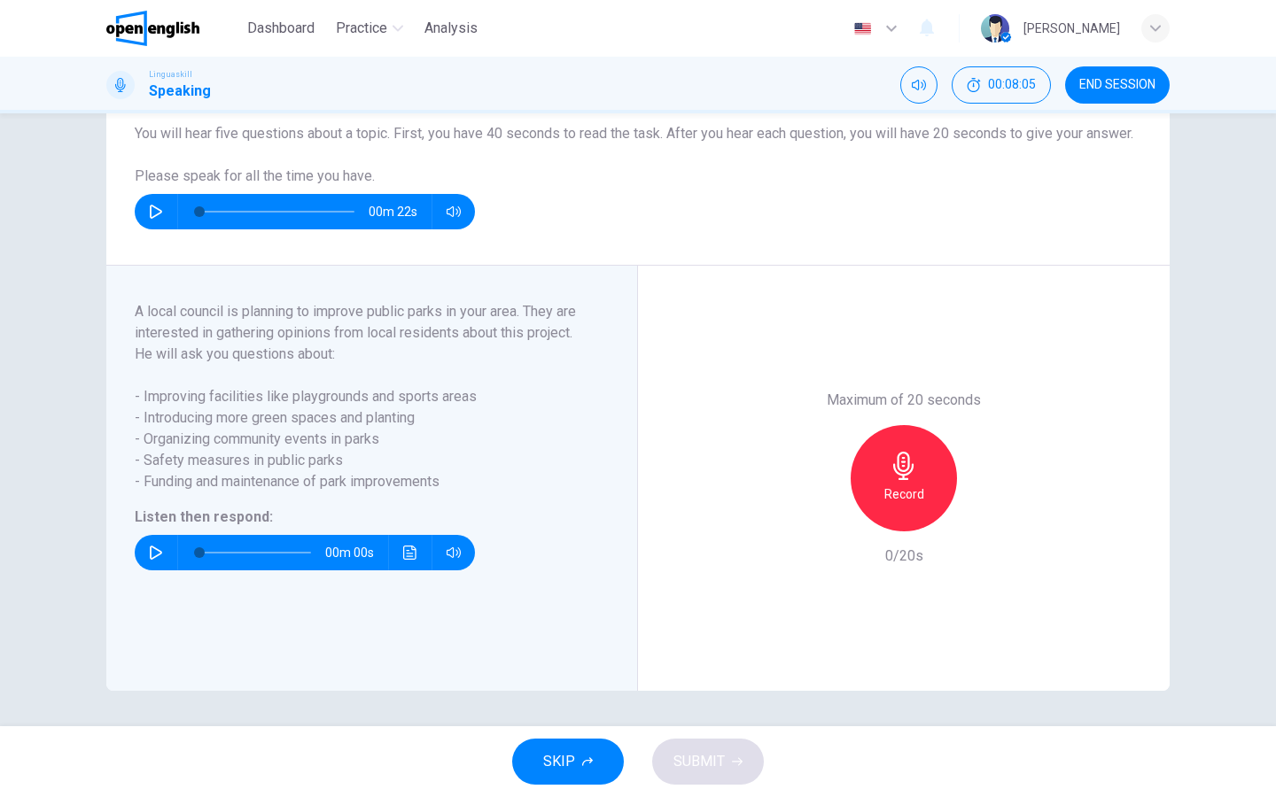
click at [159, 551] on icon "button" at bounding box center [156, 553] width 12 height 14
click at [884, 489] on h6 "Record" at bounding box center [904, 494] width 40 height 21
click at [884, 489] on div "Stop" at bounding box center [903, 478] width 106 height 106
click at [666, 637] on button "SUBMIT" at bounding box center [708, 762] width 112 height 46
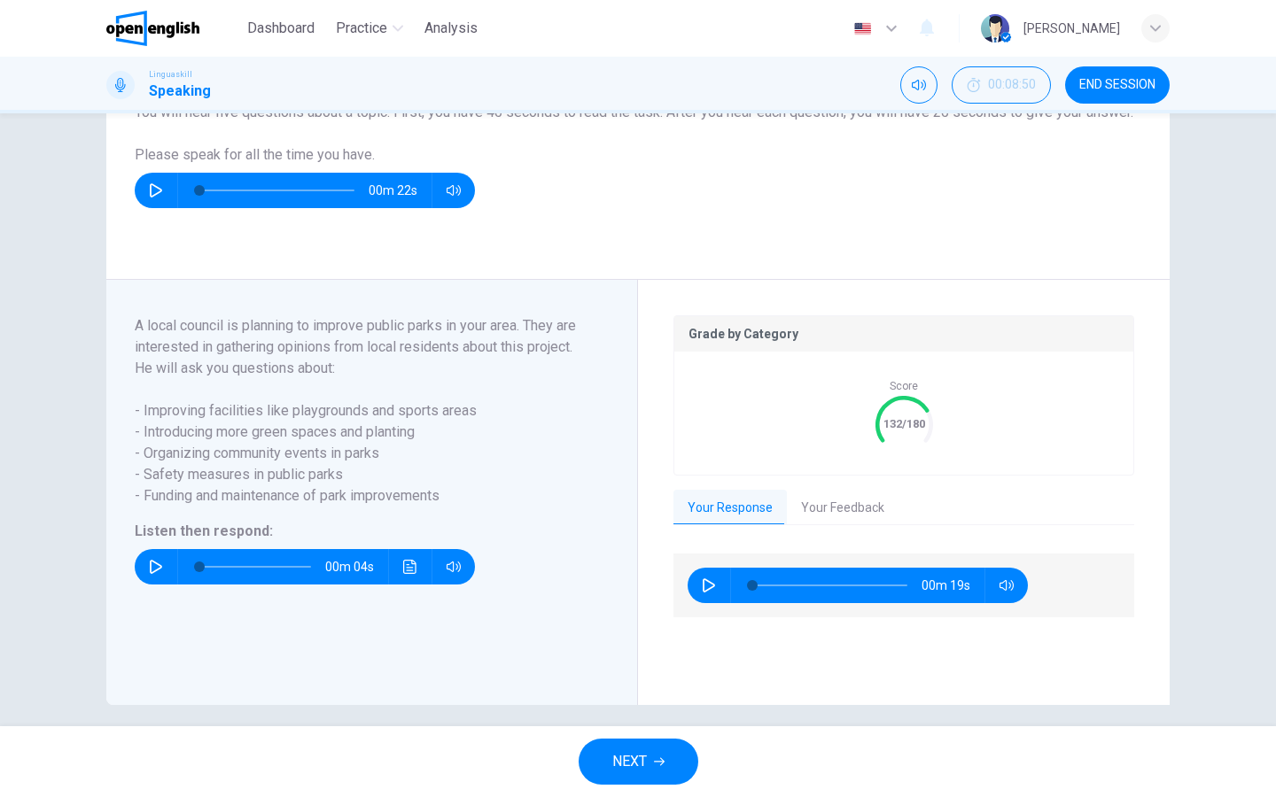
click at [612, 637] on span "NEXT" at bounding box center [629, 761] width 35 height 25
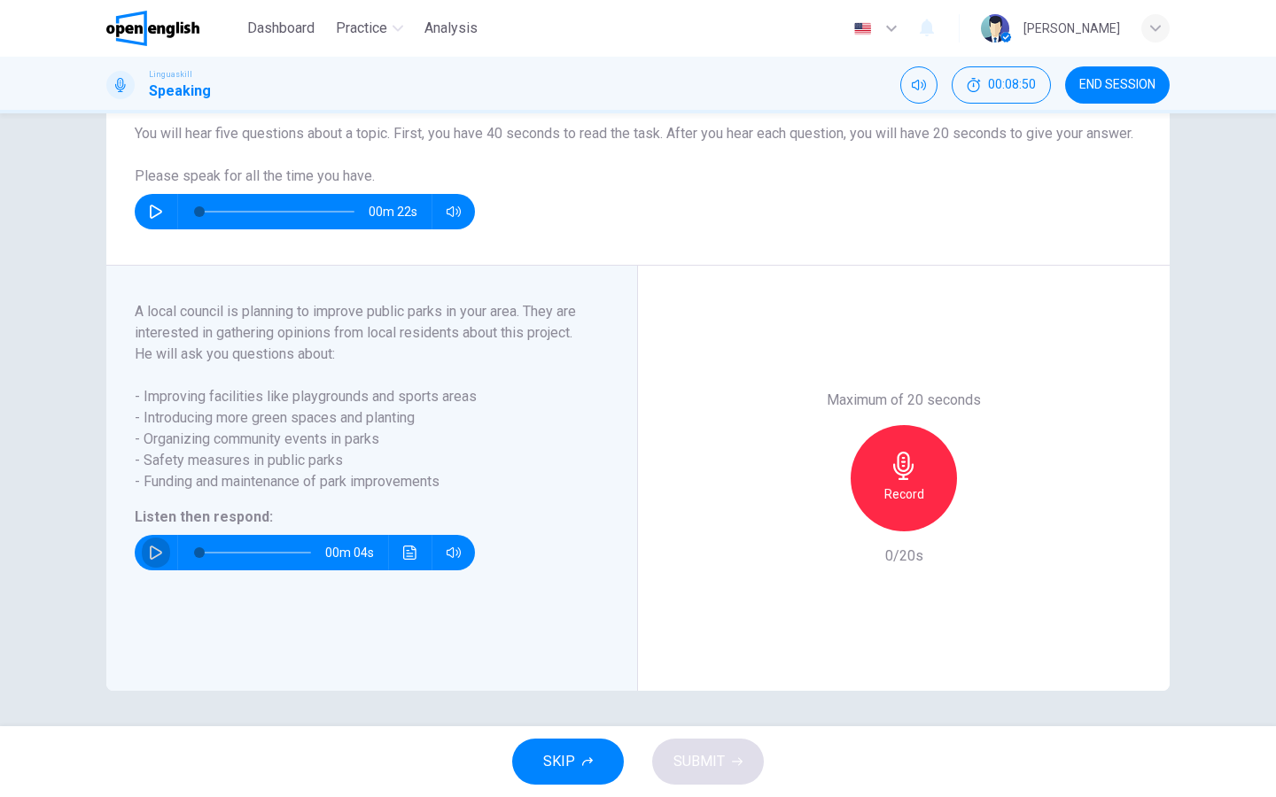
click at [153, 552] on icon "button" at bounding box center [156, 553] width 14 height 14
click at [910, 497] on h6 "Record" at bounding box center [904, 494] width 40 height 21
type input "*"
click at [822, 521] on icon "button" at bounding box center [822, 517] width 16 height 16
click at [873, 505] on div "Record" at bounding box center [903, 478] width 106 height 106
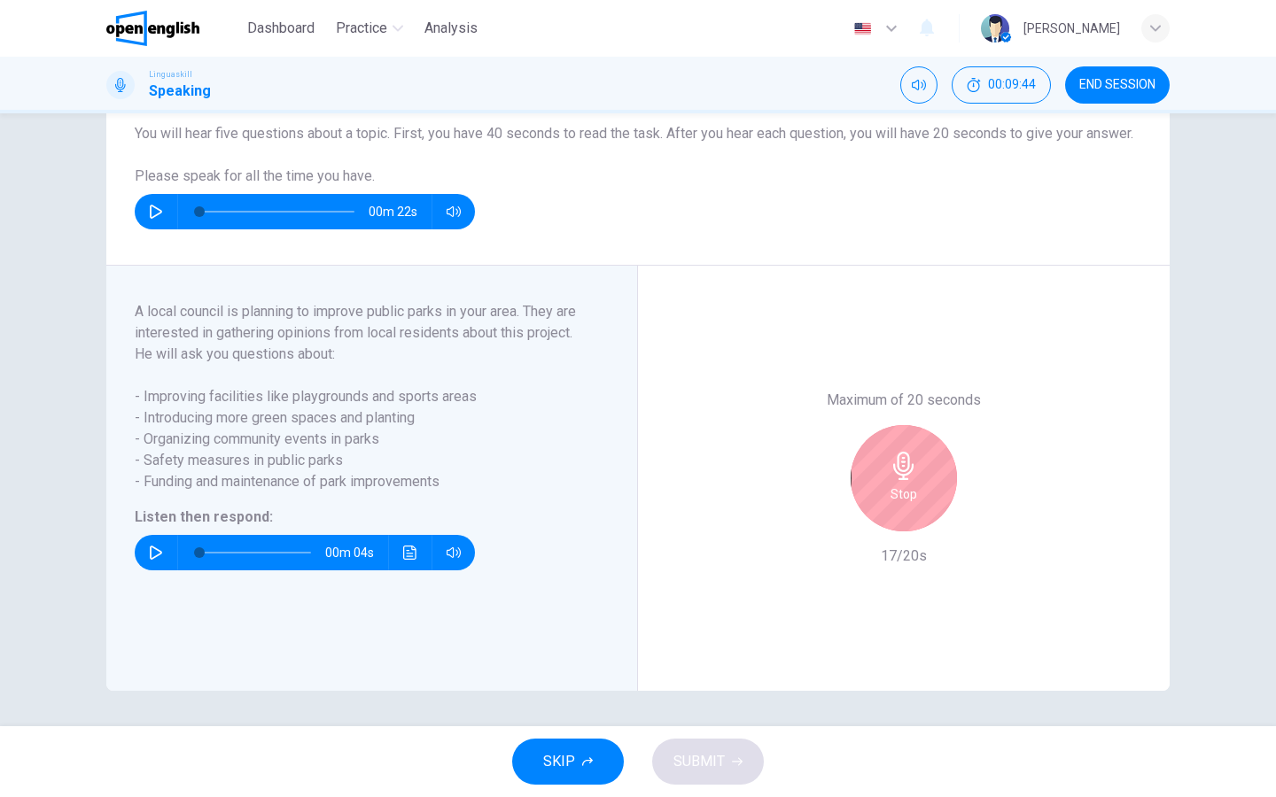
click at [875, 479] on div "Stop" at bounding box center [903, 478] width 106 height 106
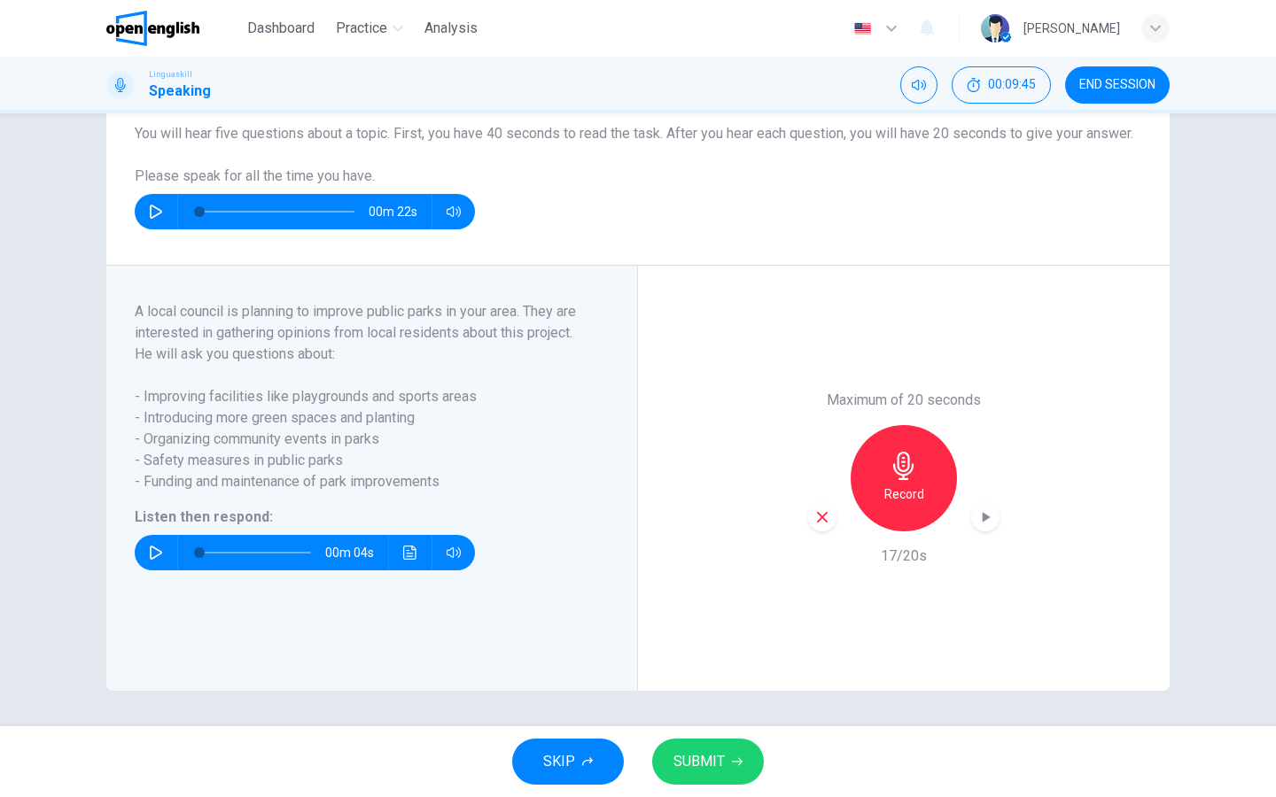
click at [678, 637] on span "SUBMIT" at bounding box center [698, 761] width 51 height 25
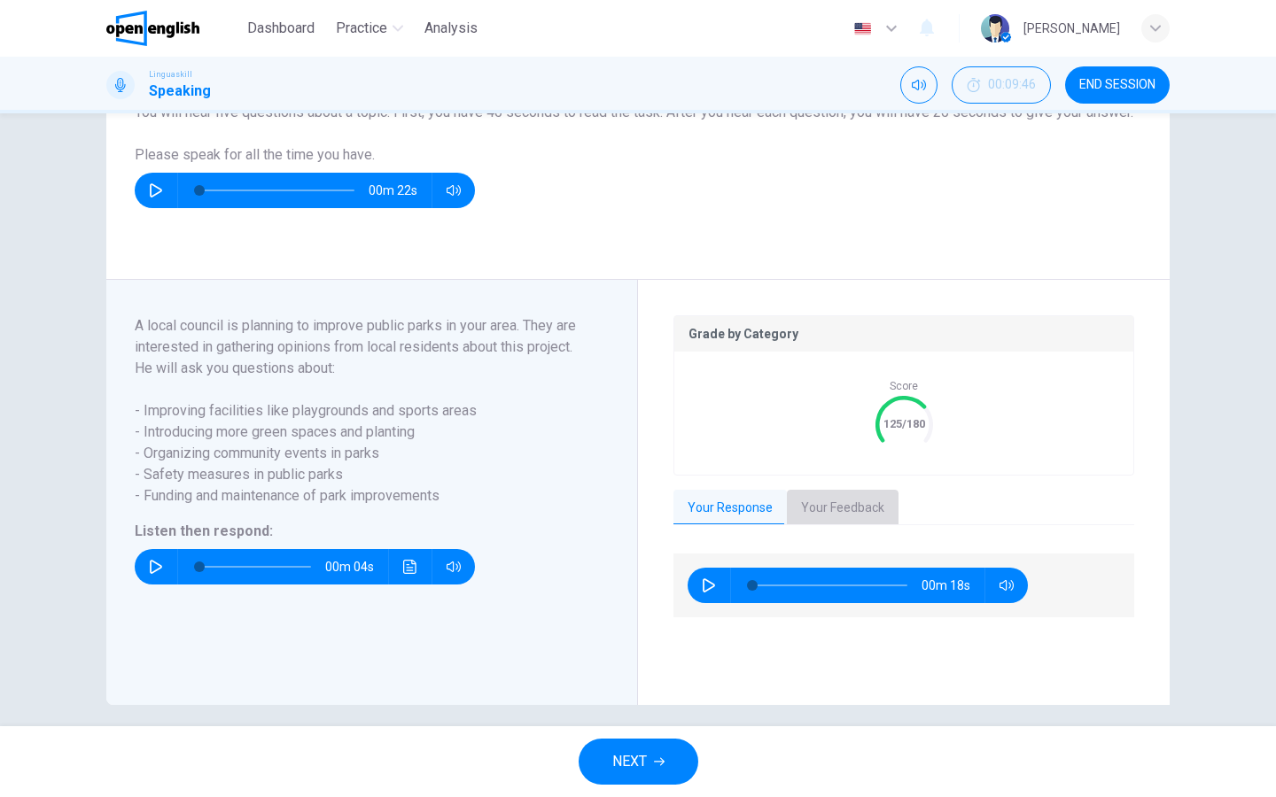
click at [811, 527] on button "Your Feedback" at bounding box center [843, 508] width 112 height 37
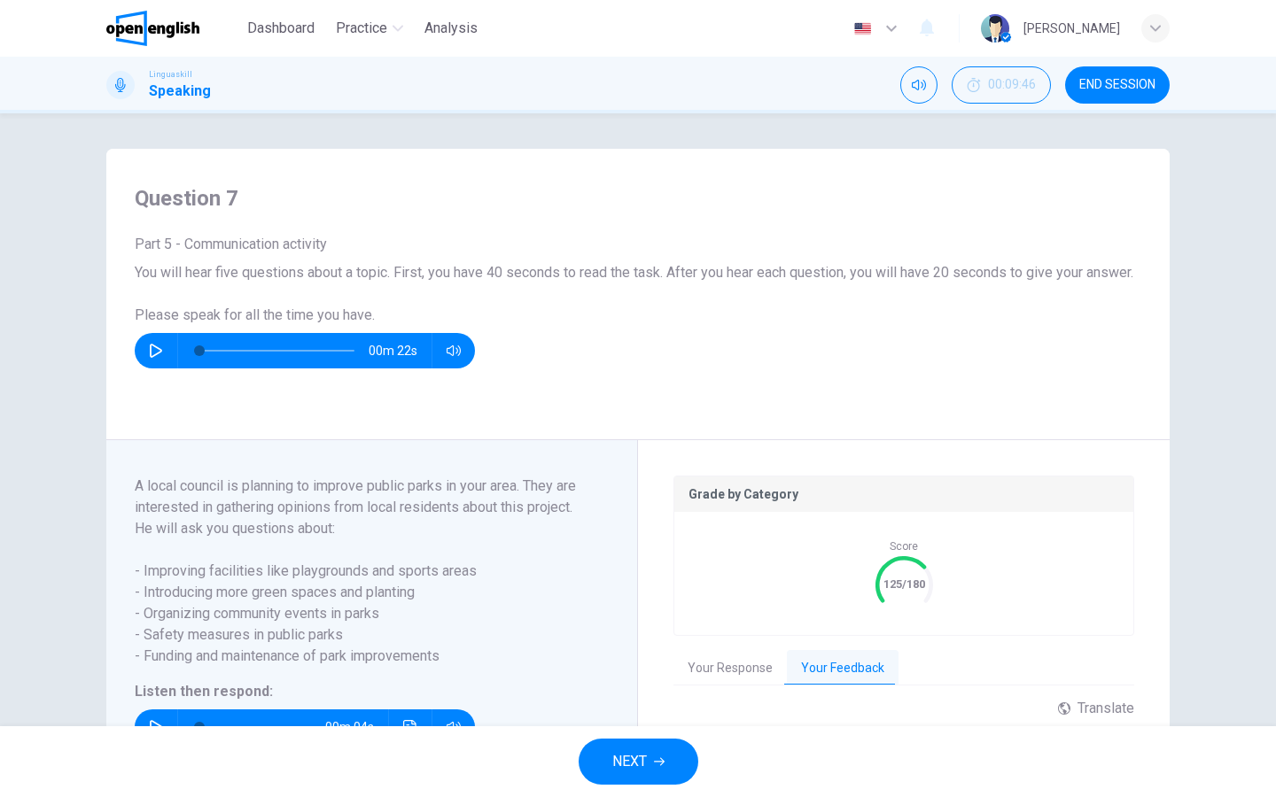
scroll to position [0, 0]
click at [654, 637] on icon "button" at bounding box center [659, 762] width 11 height 11
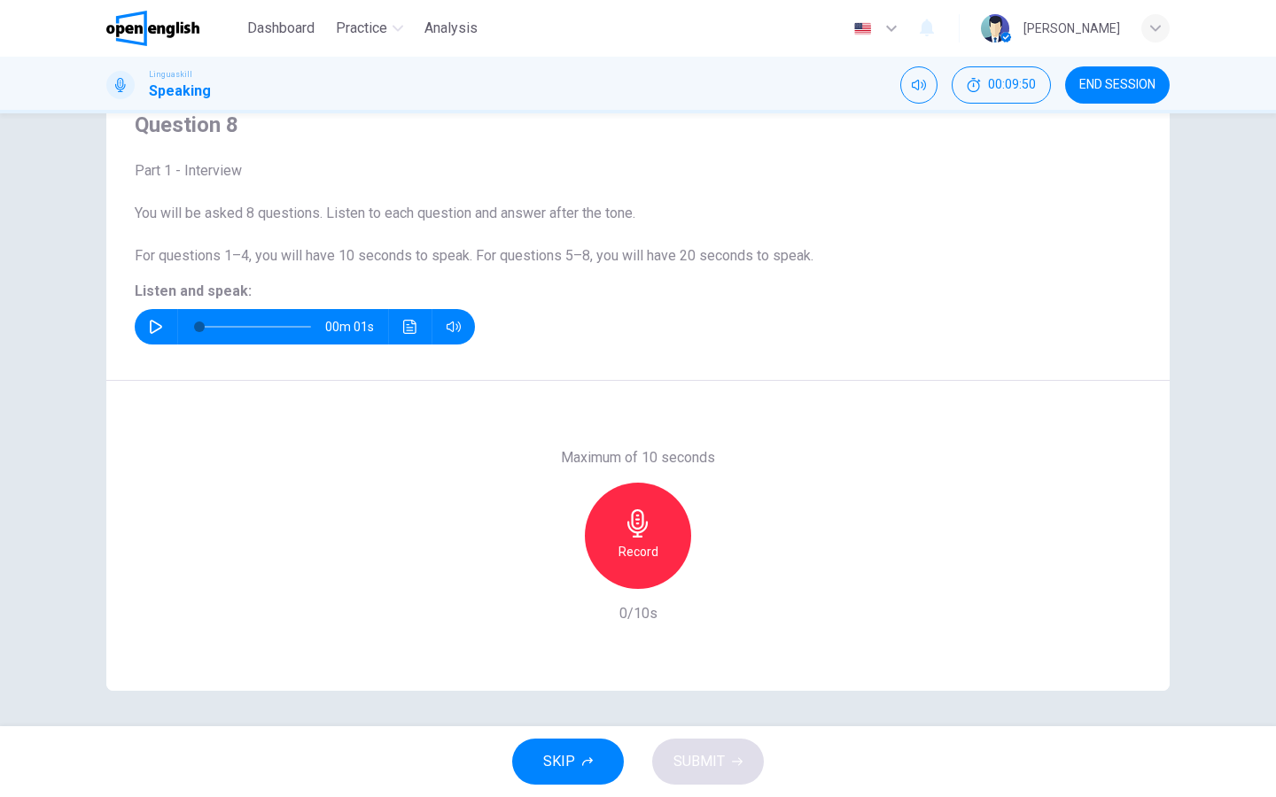
scroll to position [74, 0]
click at [155, 324] on icon "button" at bounding box center [156, 327] width 14 height 14
type input "*"
click at [652, 548] on h6 "Record" at bounding box center [638, 551] width 40 height 21
click at [652, 548] on div "Stop" at bounding box center [638, 536] width 106 height 106
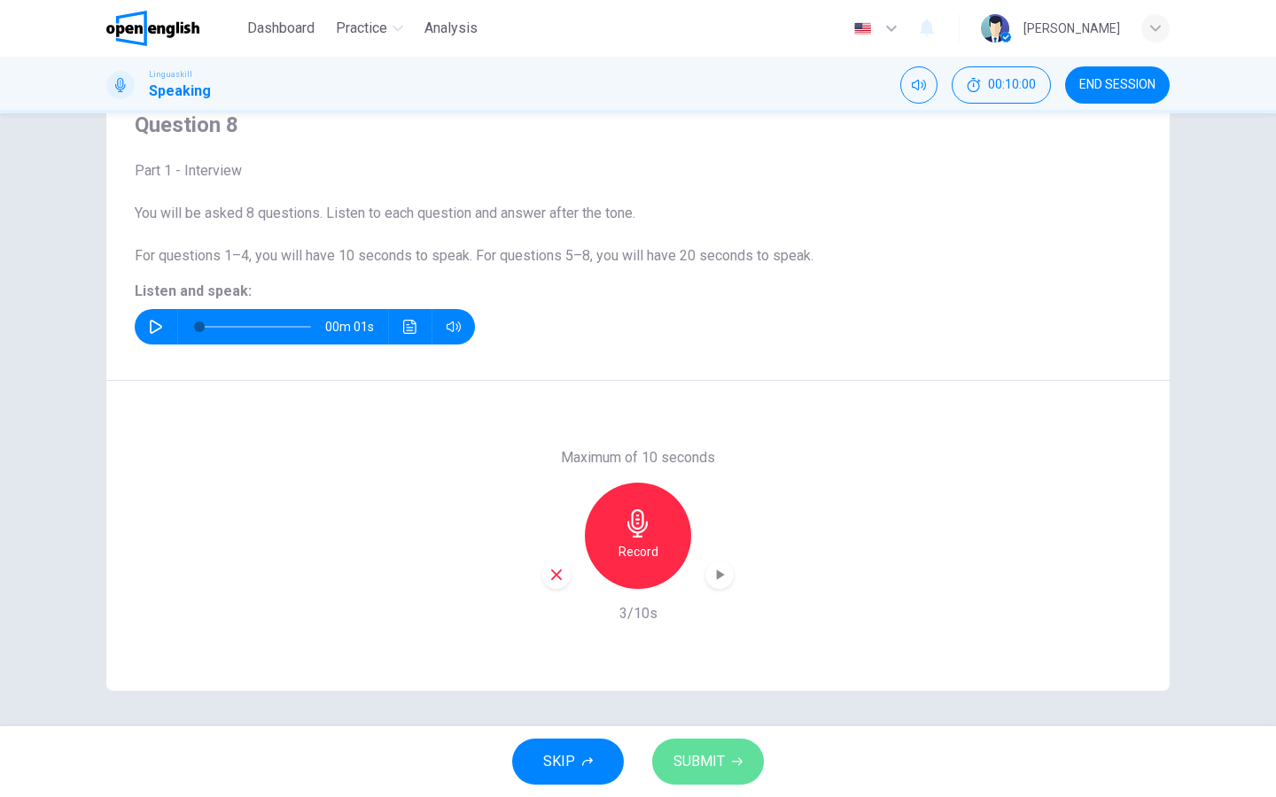
click at [698, 637] on span "SUBMIT" at bounding box center [698, 761] width 51 height 25
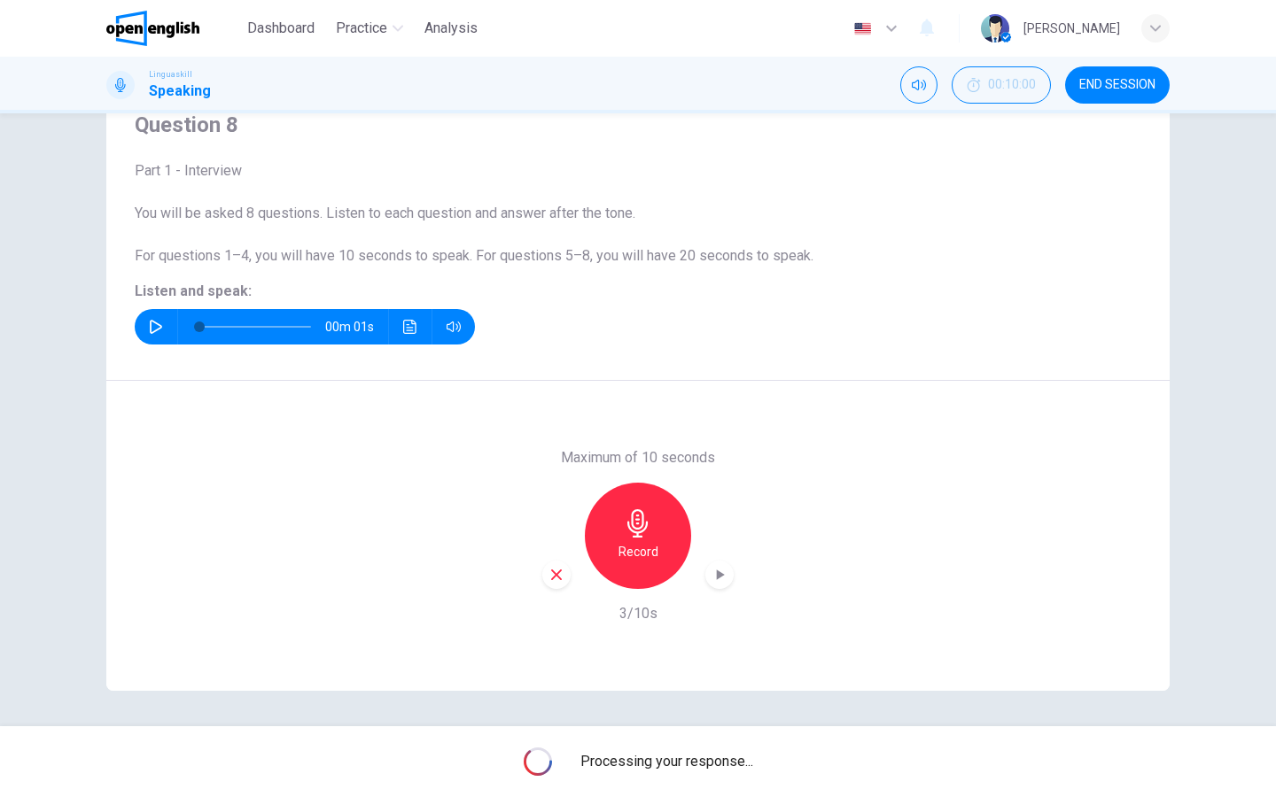
click at [698, 637] on span "Processing your response..." at bounding box center [666, 761] width 173 height 21
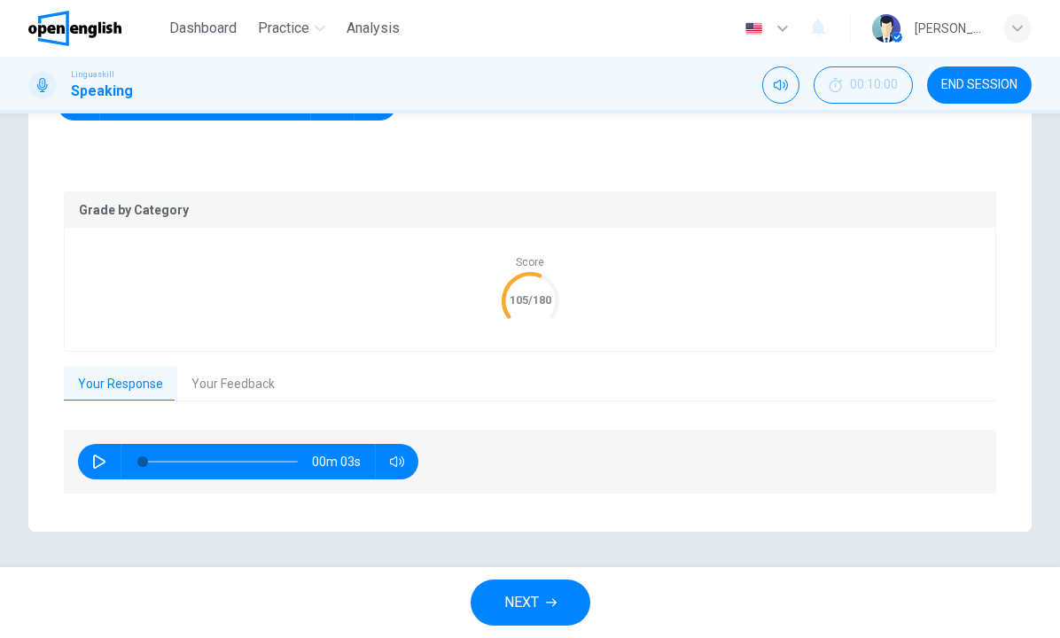
scroll to position [298, 0]
click at [265, 386] on button "Your Feedback" at bounding box center [233, 384] width 112 height 37
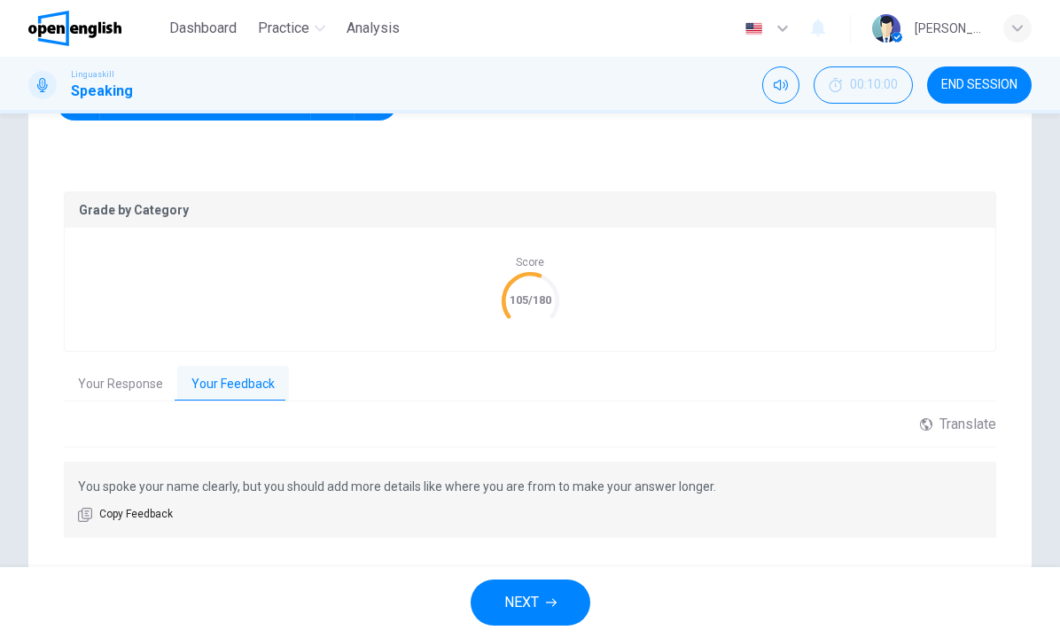
scroll to position [297, 0]
